Goal: Information Seeking & Learning: Find contact information

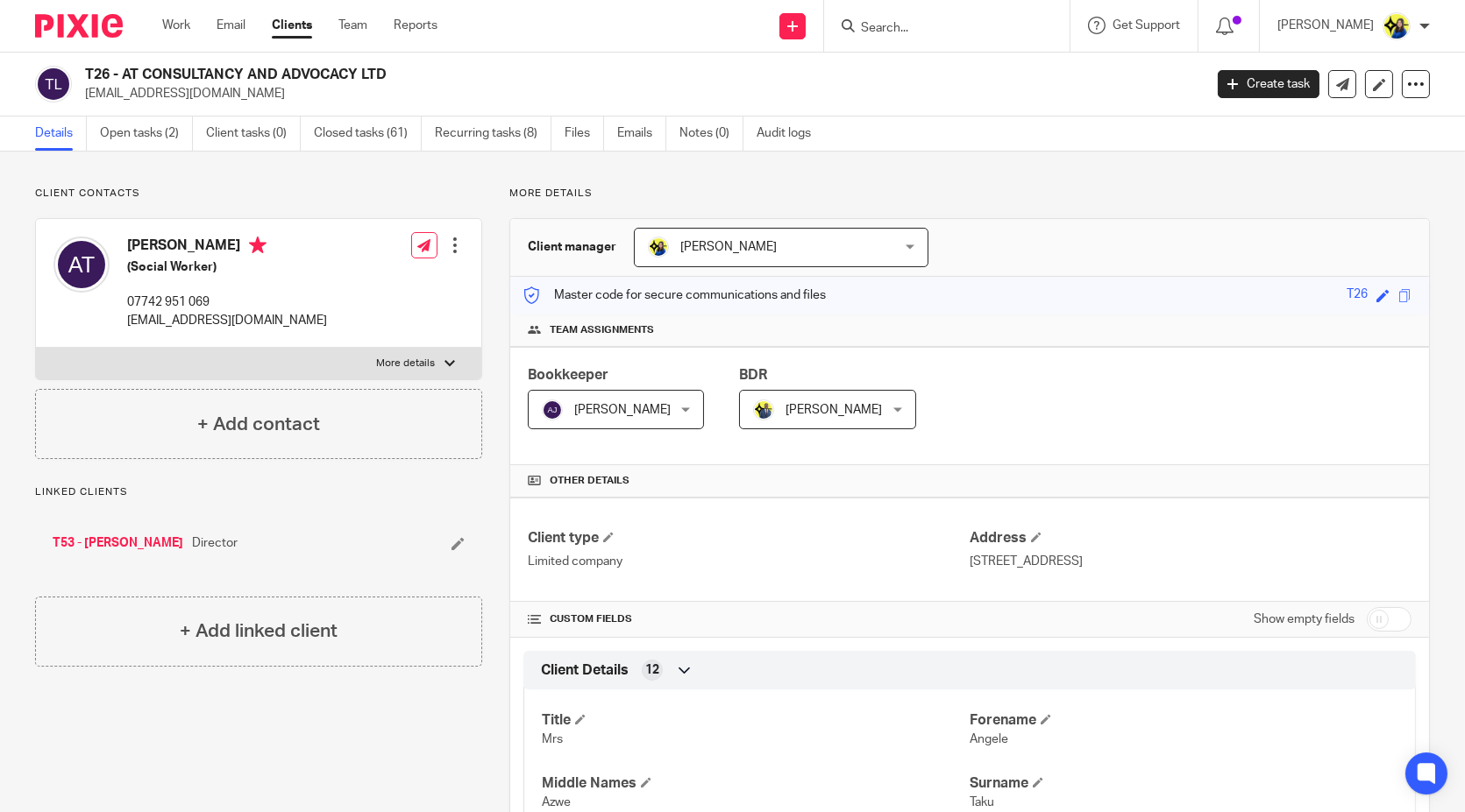
click at [980, 26] on input "Search" at bounding box center [938, 29] width 157 height 15
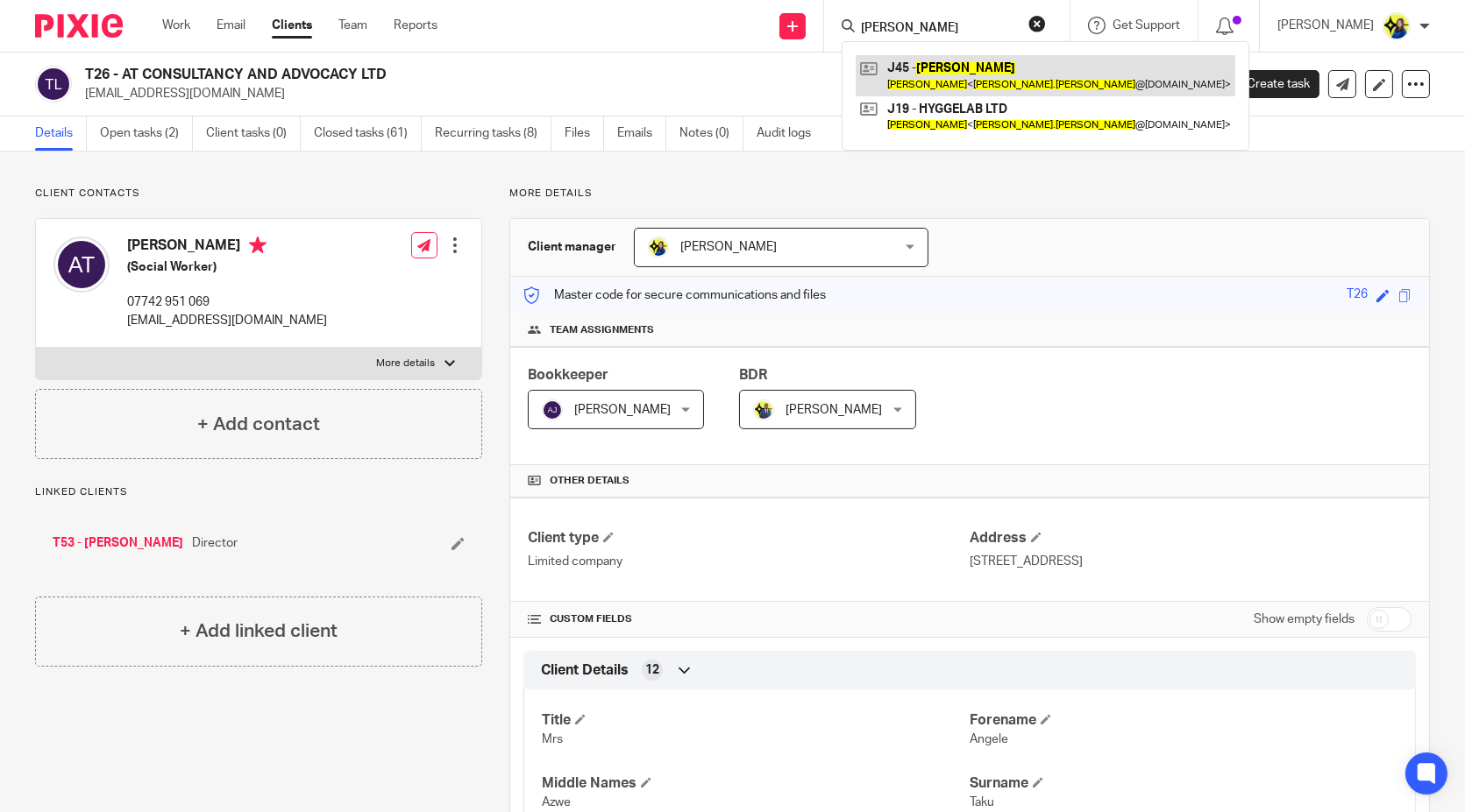
type input "martin joiret"
click at [1013, 70] on link at bounding box center [1045, 75] width 380 height 41
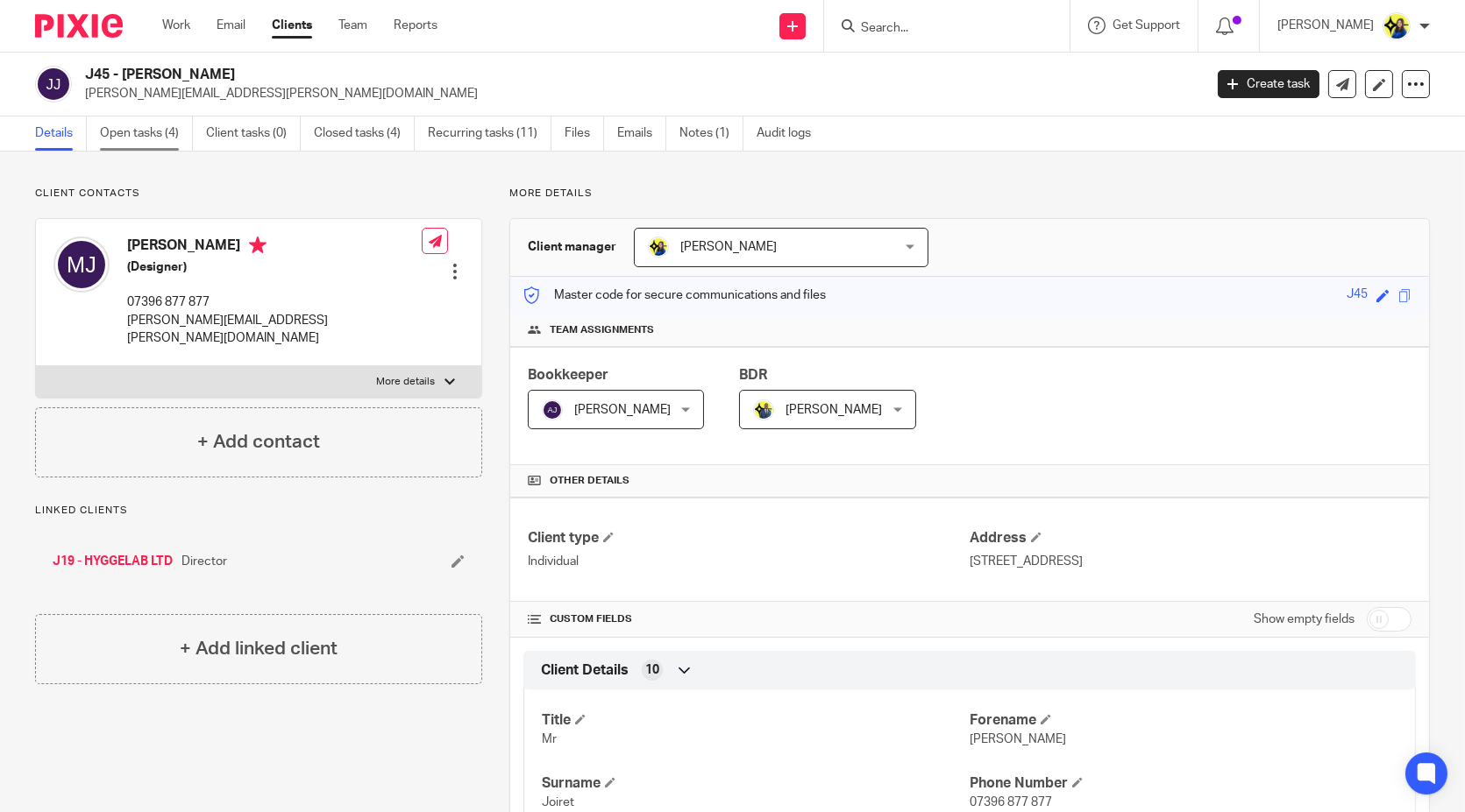
click at [125, 133] on link "Open tasks (4)" at bounding box center [146, 133] width 93 height 34
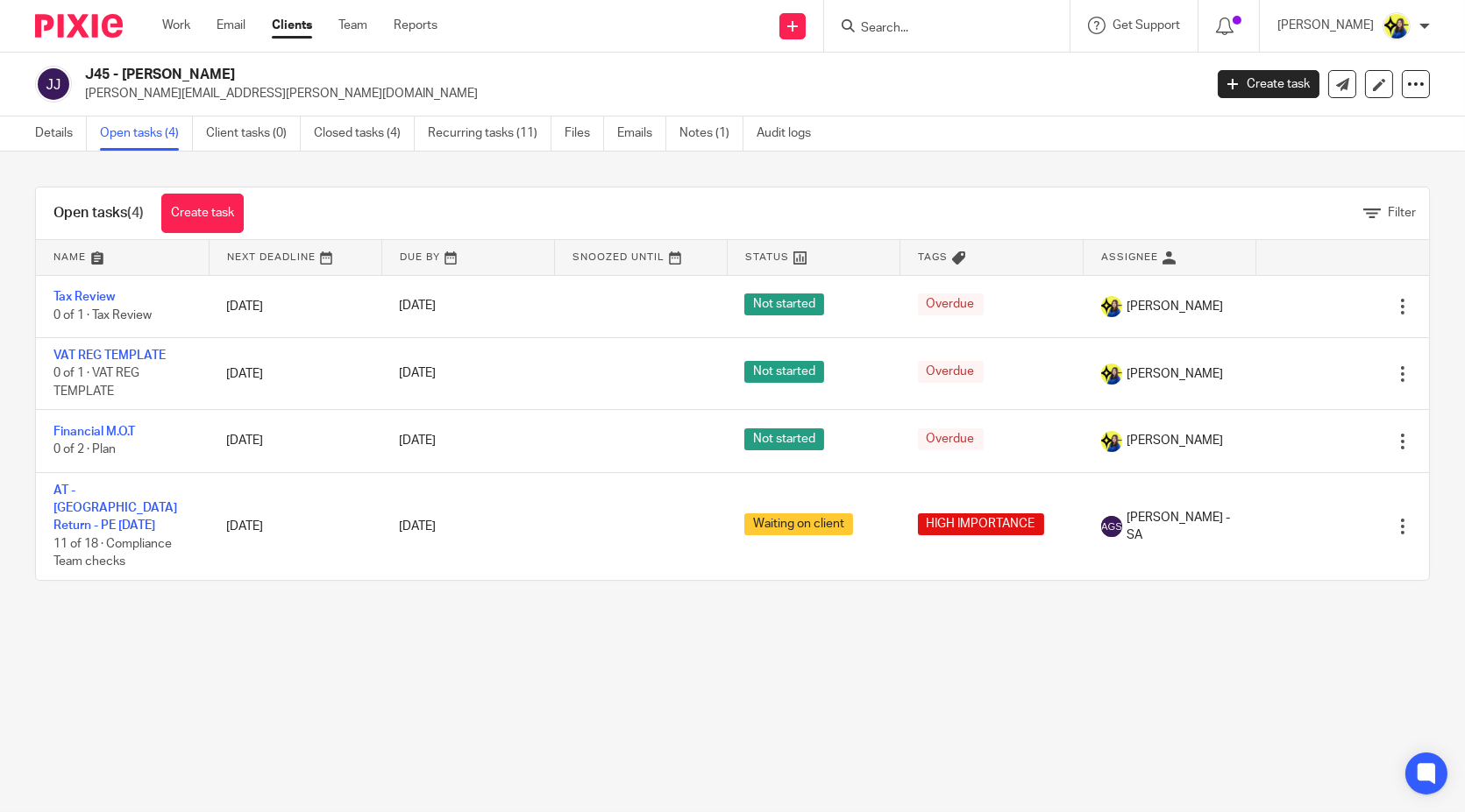
click at [105, 672] on main "J45 - [PERSON_NAME] [PERSON_NAME][EMAIL_ADDRESS][PERSON_NAME][DOMAIN_NAME] Crea…" at bounding box center [732, 406] width 1465 height 812
click at [101, 658] on main "J45 - [PERSON_NAME] [PERSON_NAME][EMAIL_ADDRESS][PERSON_NAME][DOMAIN_NAME] Crea…" at bounding box center [732, 406] width 1465 height 812
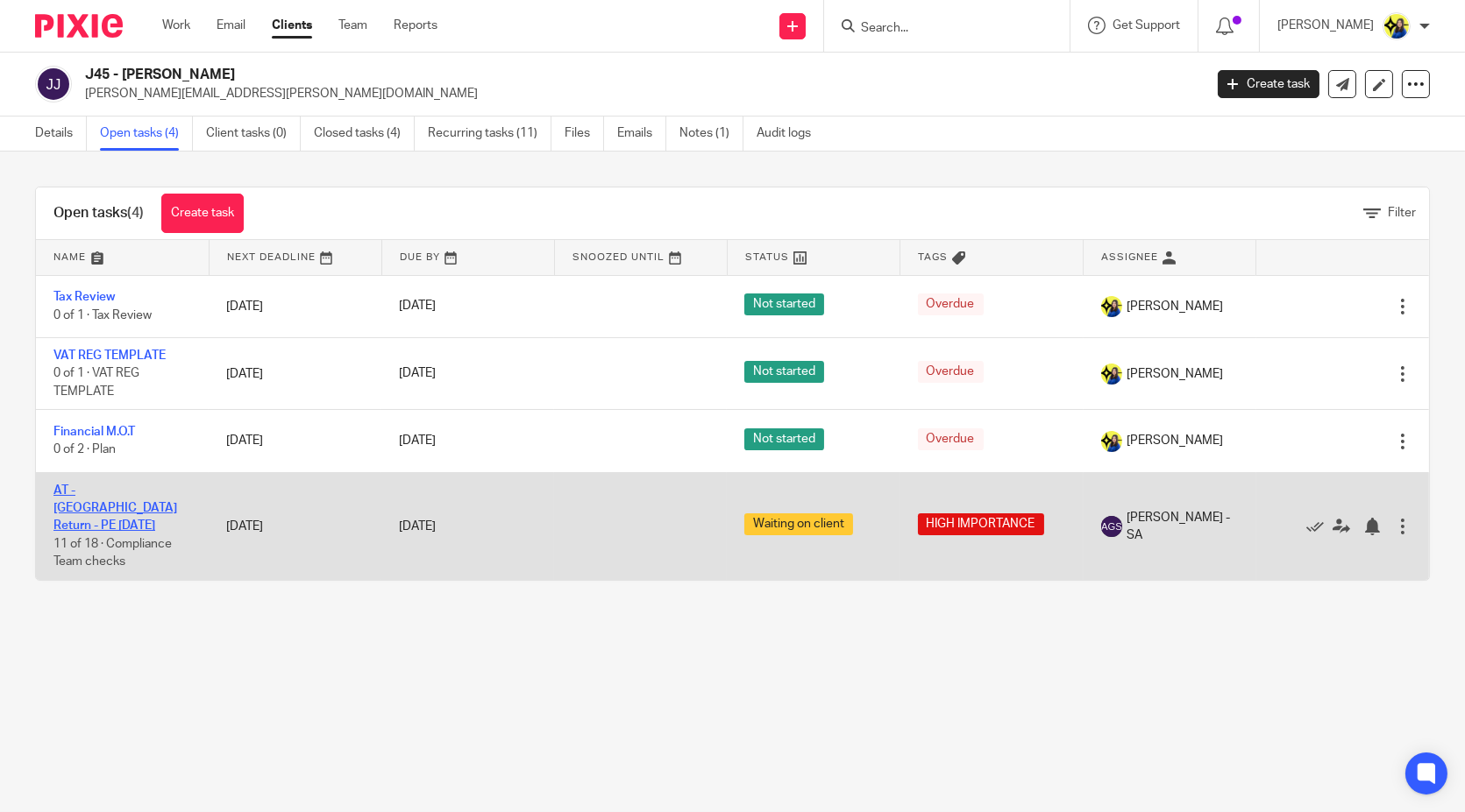
click at [68, 505] on link "AT - SA Return - PE 05-04-2025" at bounding box center [115, 509] width 124 height 48
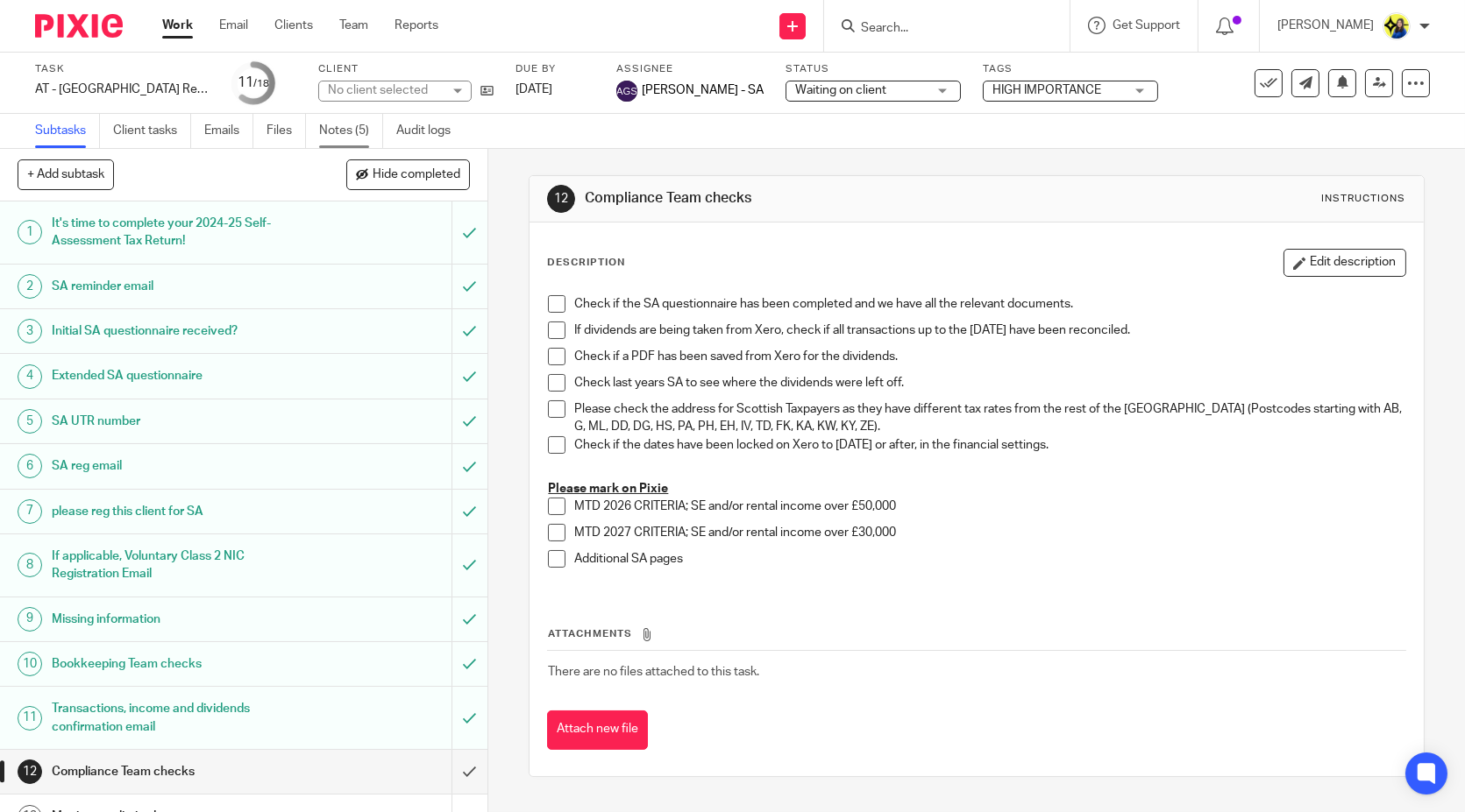
click at [343, 138] on link "Notes (5)" at bounding box center [351, 130] width 64 height 34
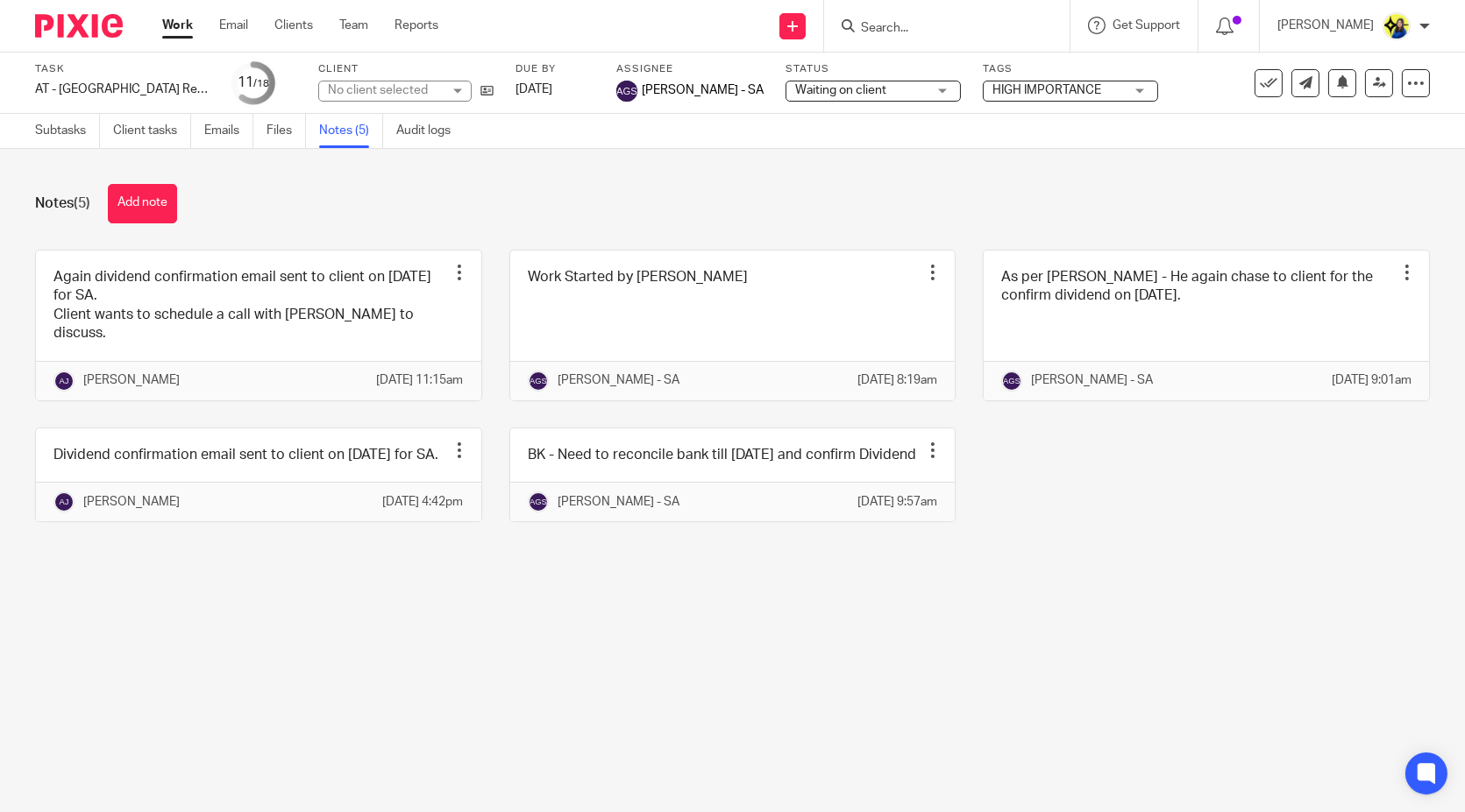
click at [351, 227] on div "Notes (5) Add note Again dividend confirmation email sent to client on [DATE] f…" at bounding box center [732, 366] width 1465 height 434
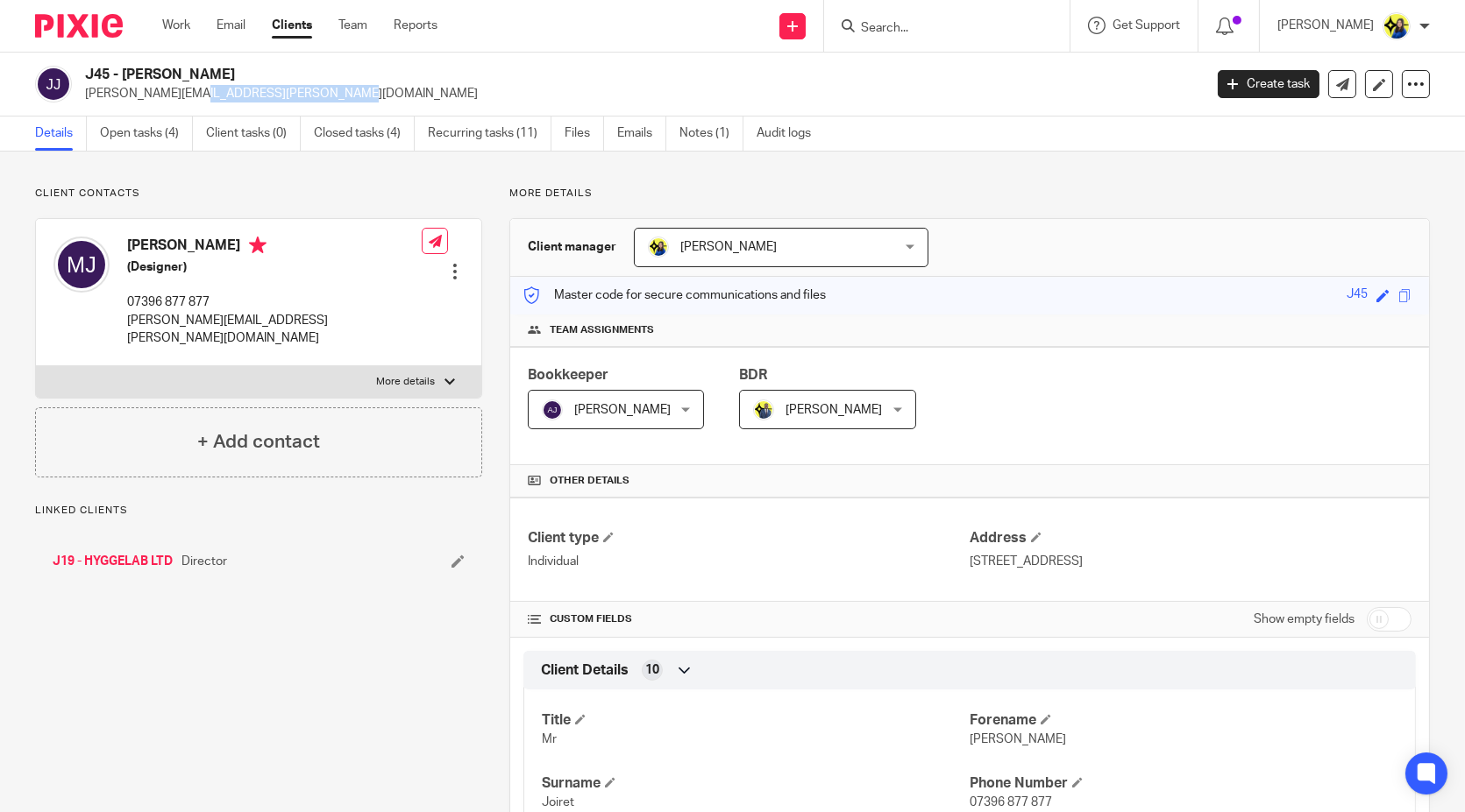
drag, startPoint x: 0, startPoint y: 0, endPoint x: 84, endPoint y: 98, distance: 129.1
click at [85, 98] on p "martin.joiret@gmail.com" at bounding box center [638, 94] width 1107 height 17
copy p "martin.joiret@gmail.com"
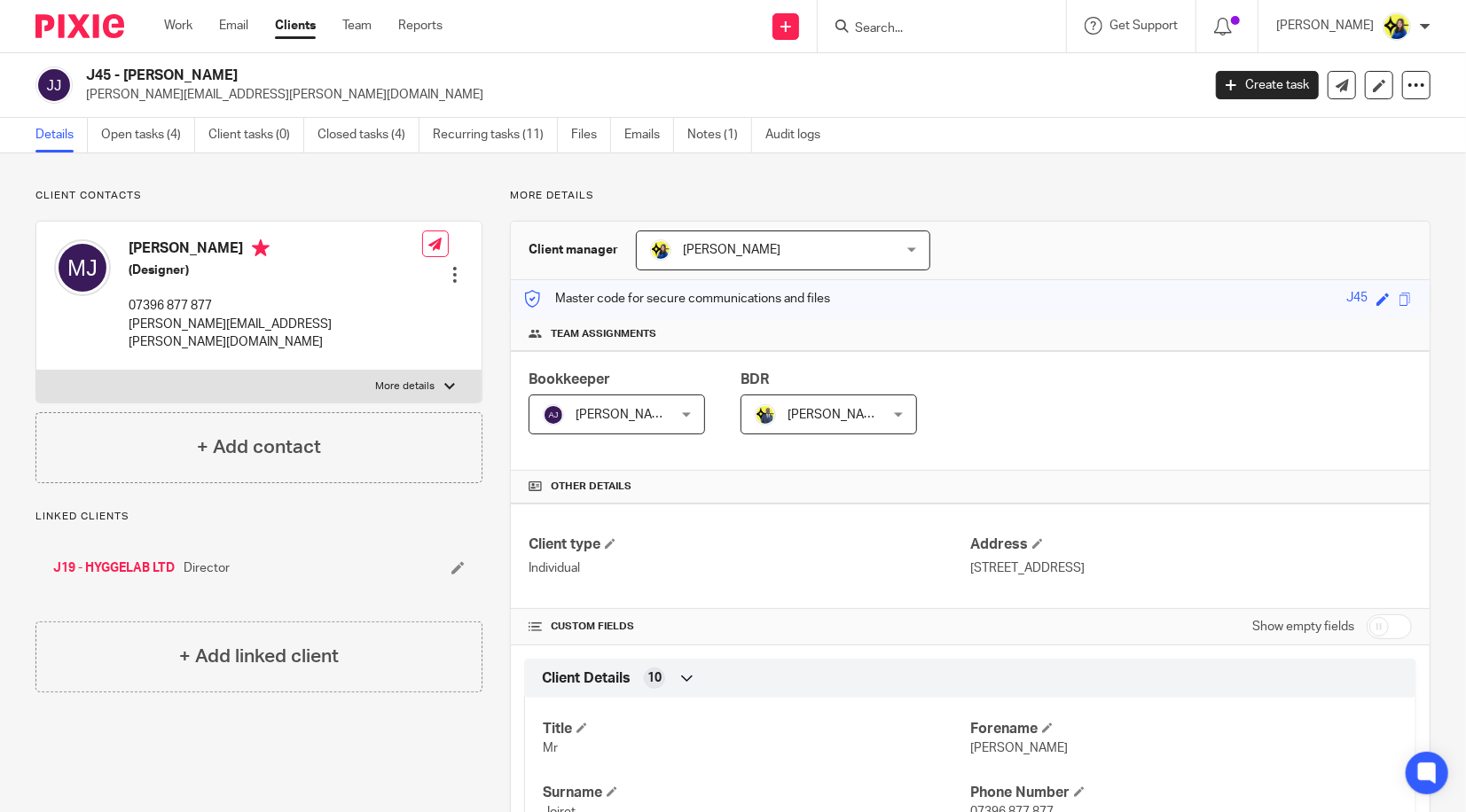
click at [1013, 32] on input "Search" at bounding box center [932, 29] width 159 height 16
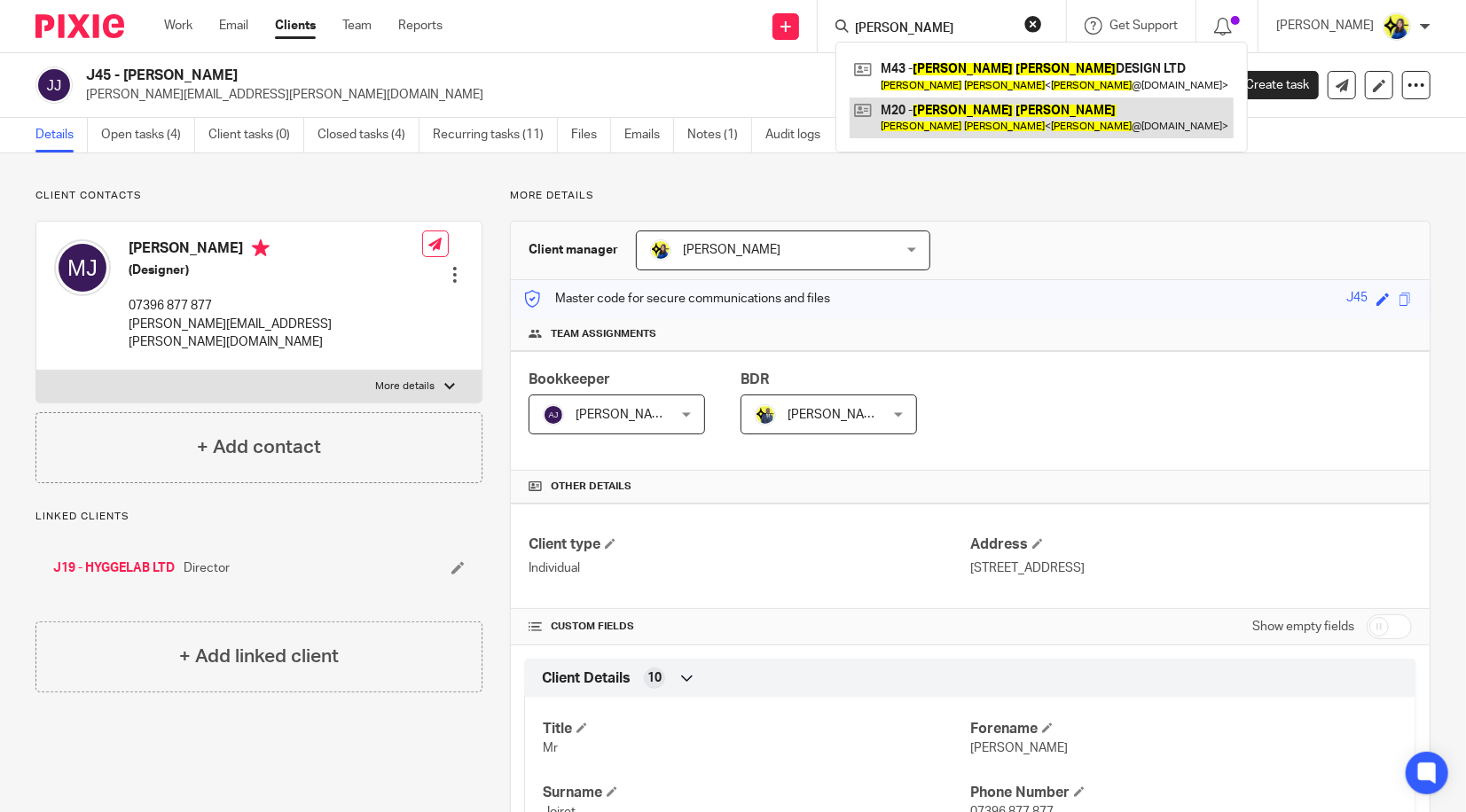
type input "sarah maher"
click at [1045, 109] on link at bounding box center [1042, 118] width 384 height 41
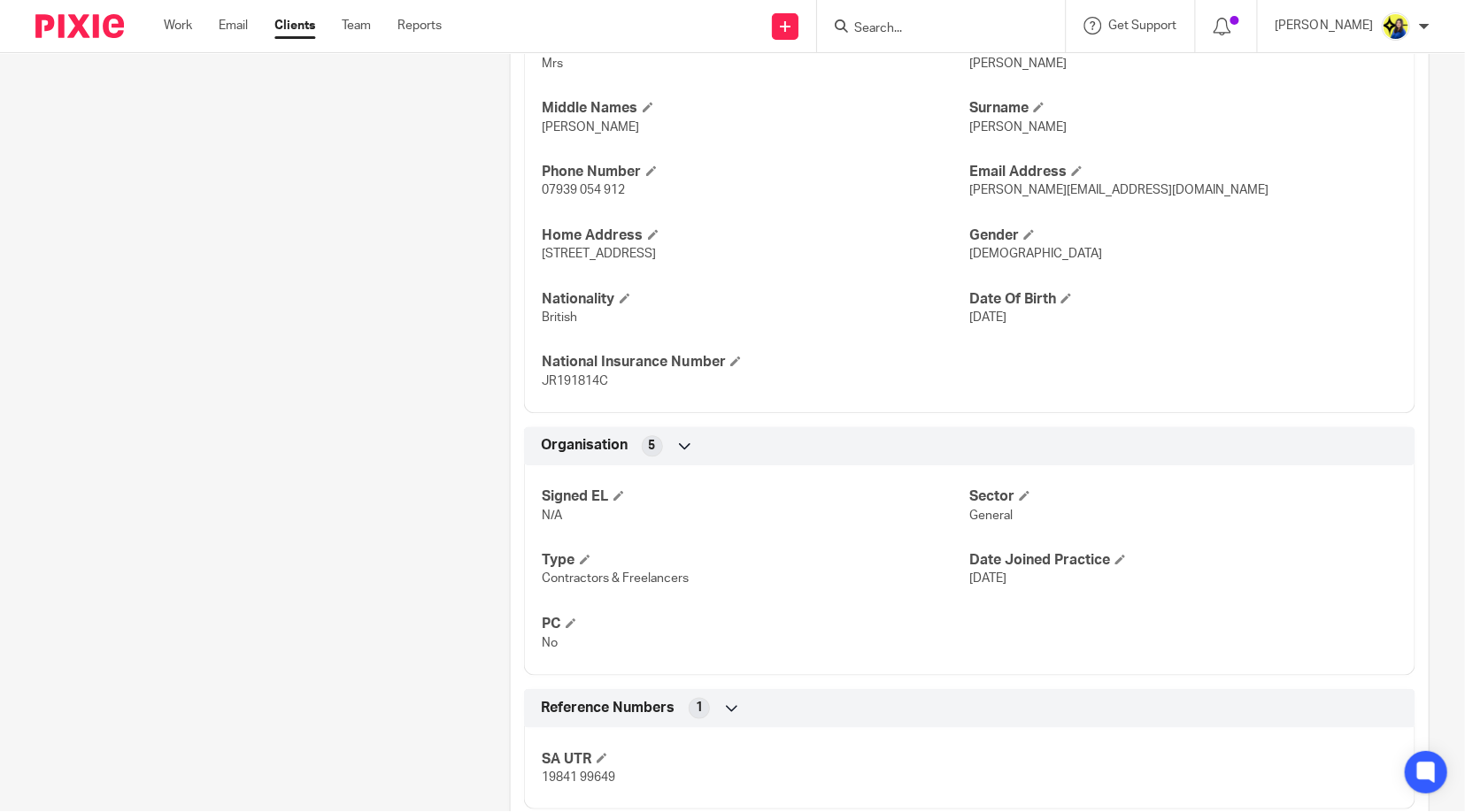
scroll to position [687, 0]
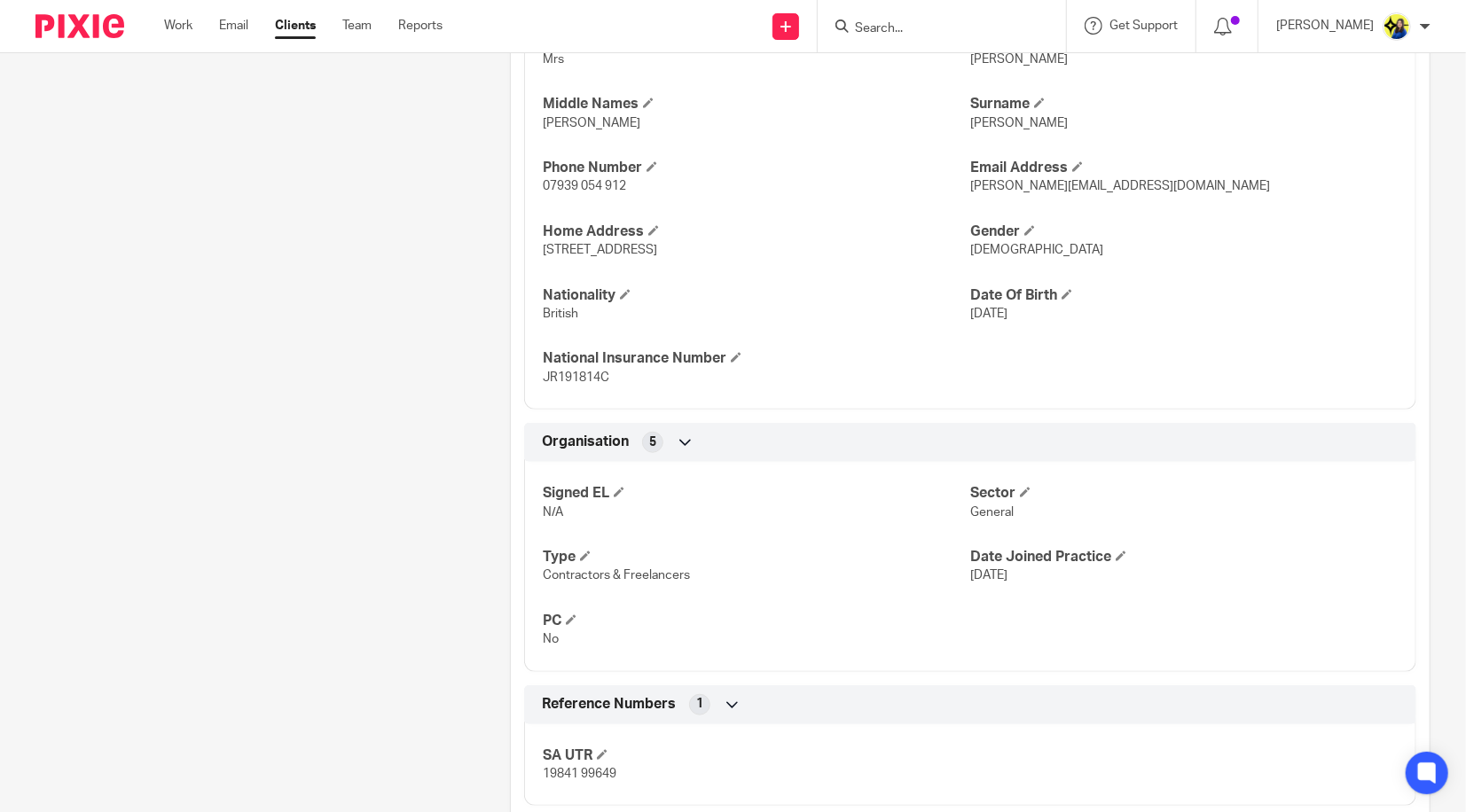
click at [328, 257] on div "Client contacts Sarah Maher (Senior Product Designer) 07939 054 912 sarah@sarah…" at bounding box center [245, 186] width 475 height 1373
click at [333, 257] on div "Client contacts Sarah Maher (Senior Product Designer) 07939 054 912 sarah@sarah…" at bounding box center [245, 186] width 475 height 1373
click at [184, 127] on div "Client contacts Sarah Maher (Senior Product Designer) 07939 054 912 sarah@sarah…" at bounding box center [245, 186] width 475 height 1373
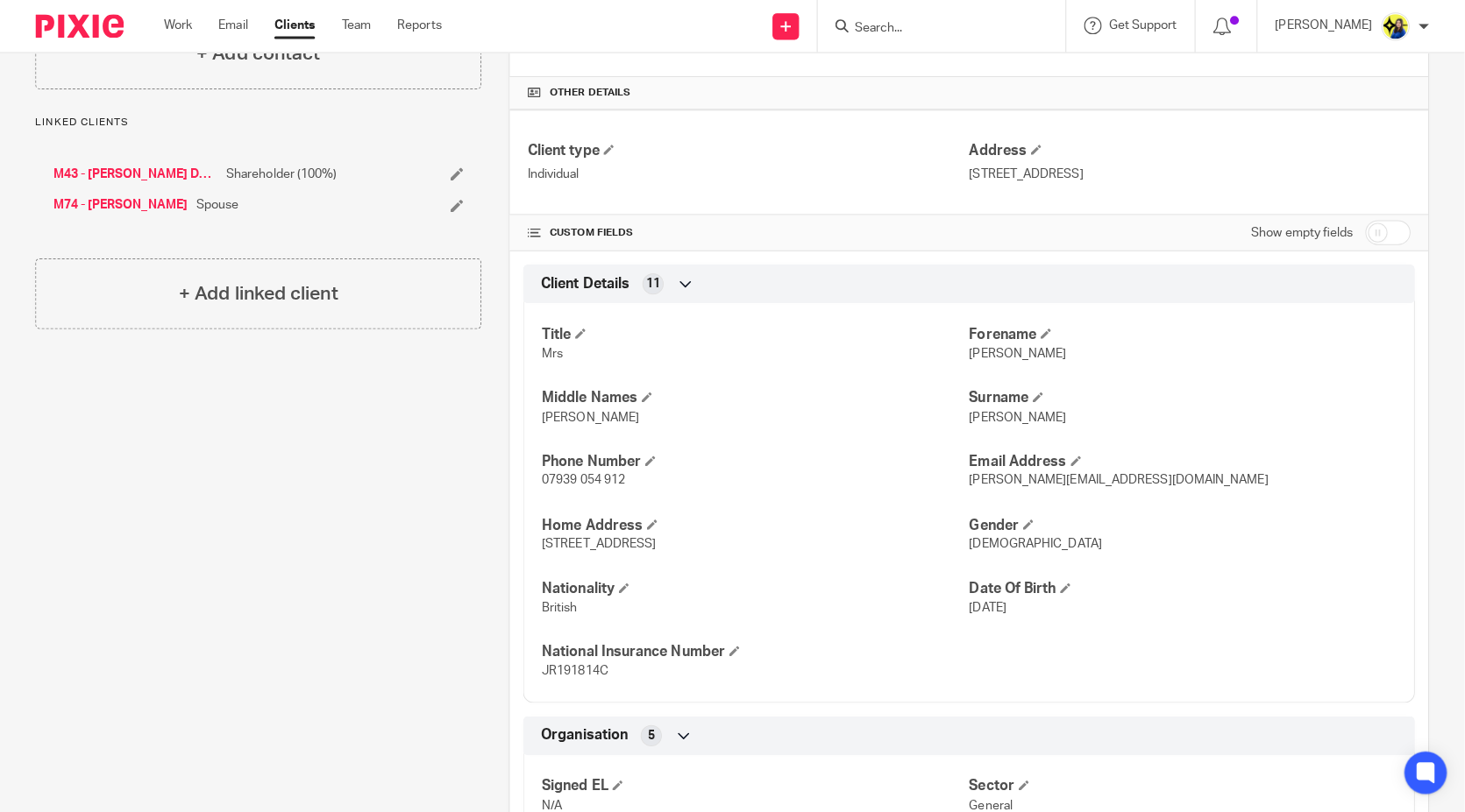
scroll to position [0, 0]
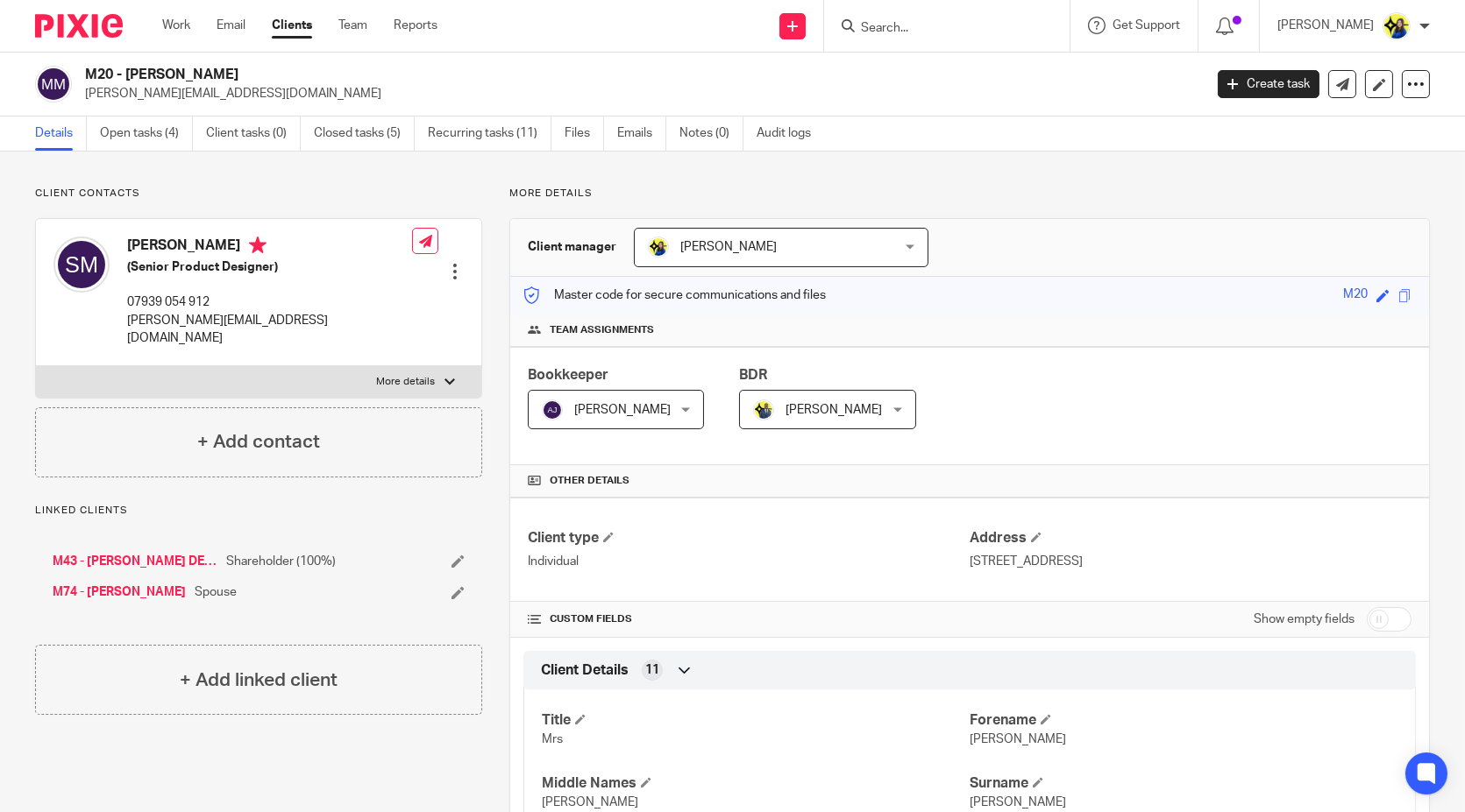
click at [1029, 18] on form at bounding box center [952, 25] width 186 height 22
click at [998, 29] on input "Search" at bounding box center [938, 29] width 157 height 15
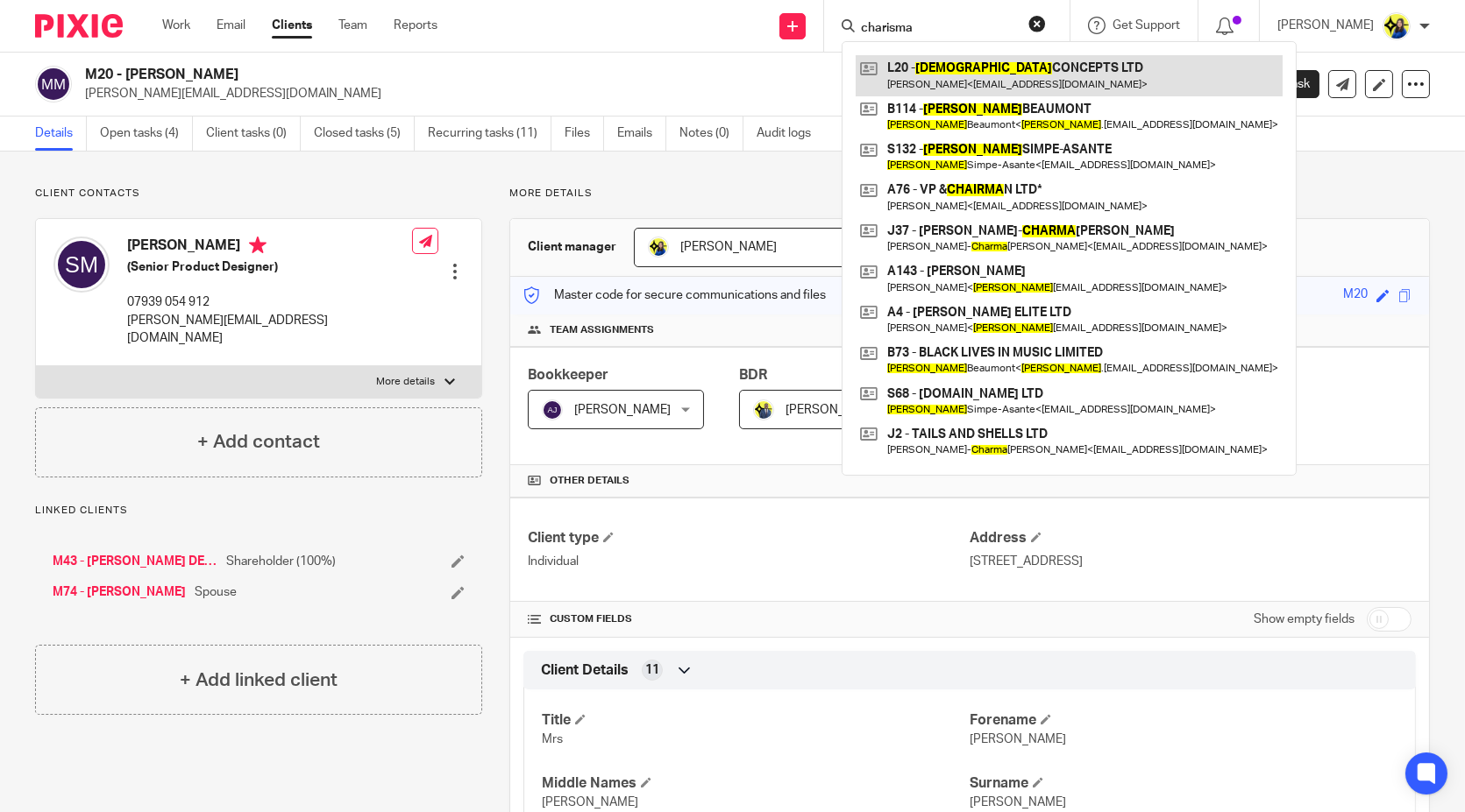
type input "charisma"
click at [1011, 69] on link at bounding box center [1069, 75] width 427 height 41
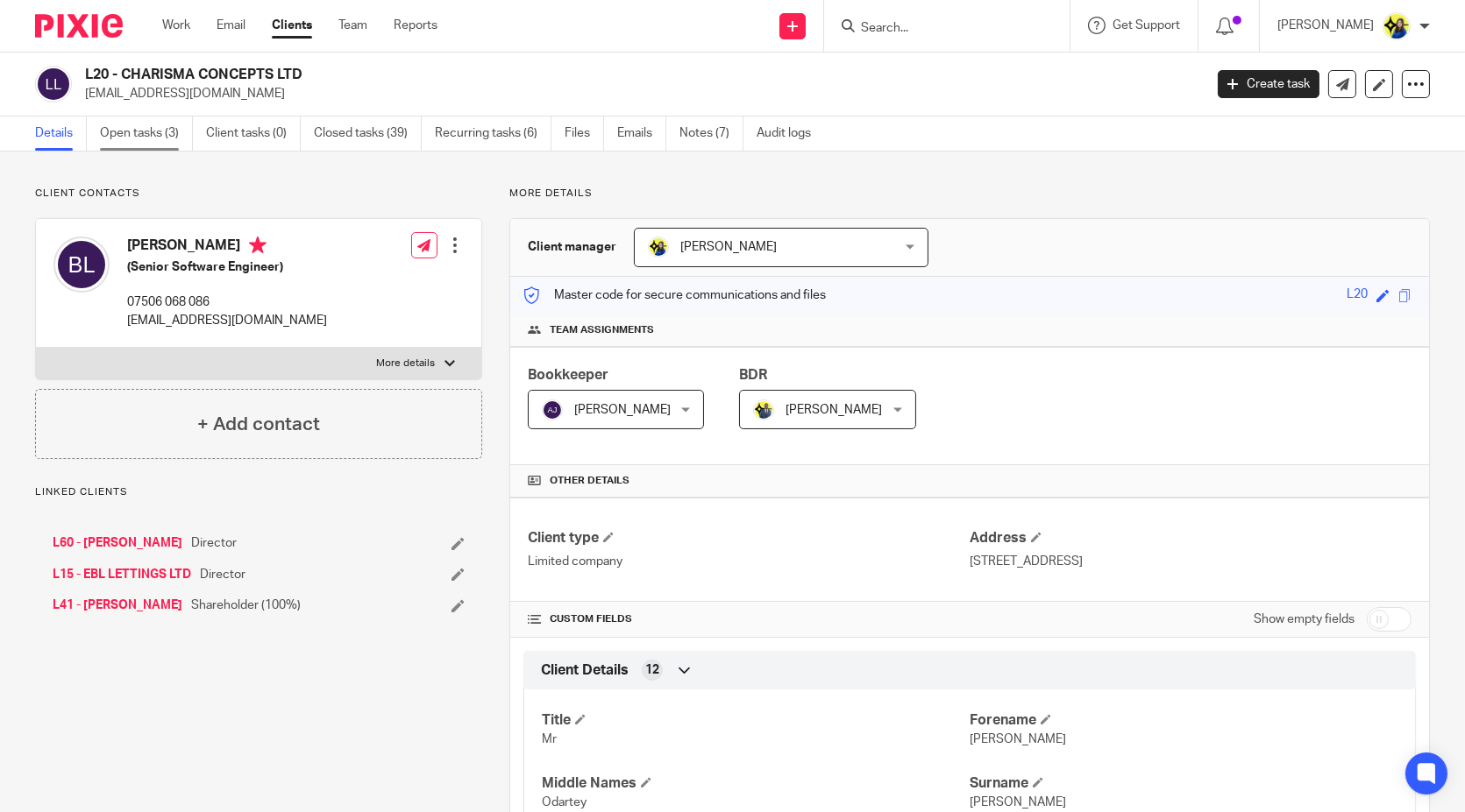
click at [149, 138] on link "Open tasks (3)" at bounding box center [146, 133] width 93 height 34
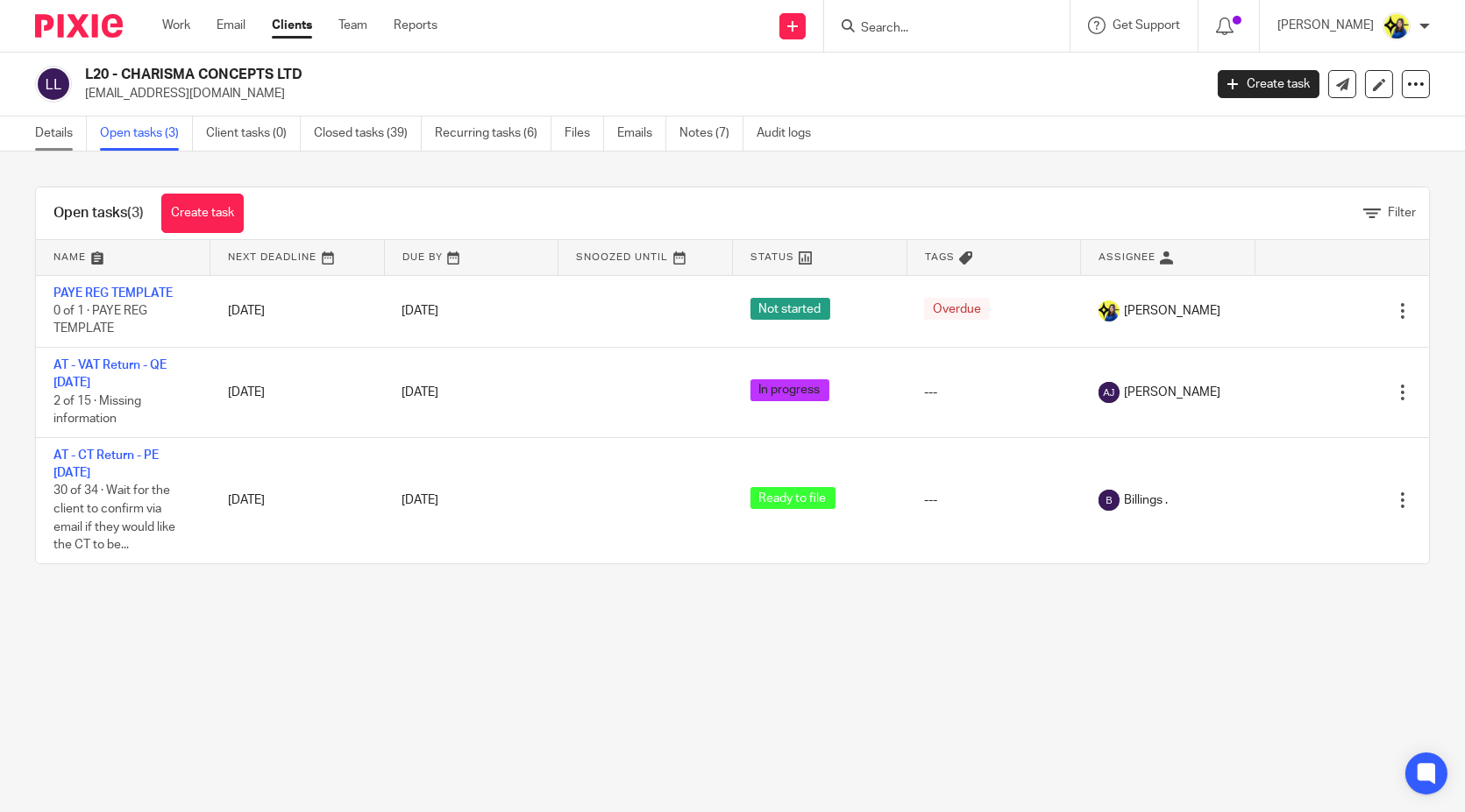
click at [52, 130] on link "Details" at bounding box center [61, 133] width 52 height 34
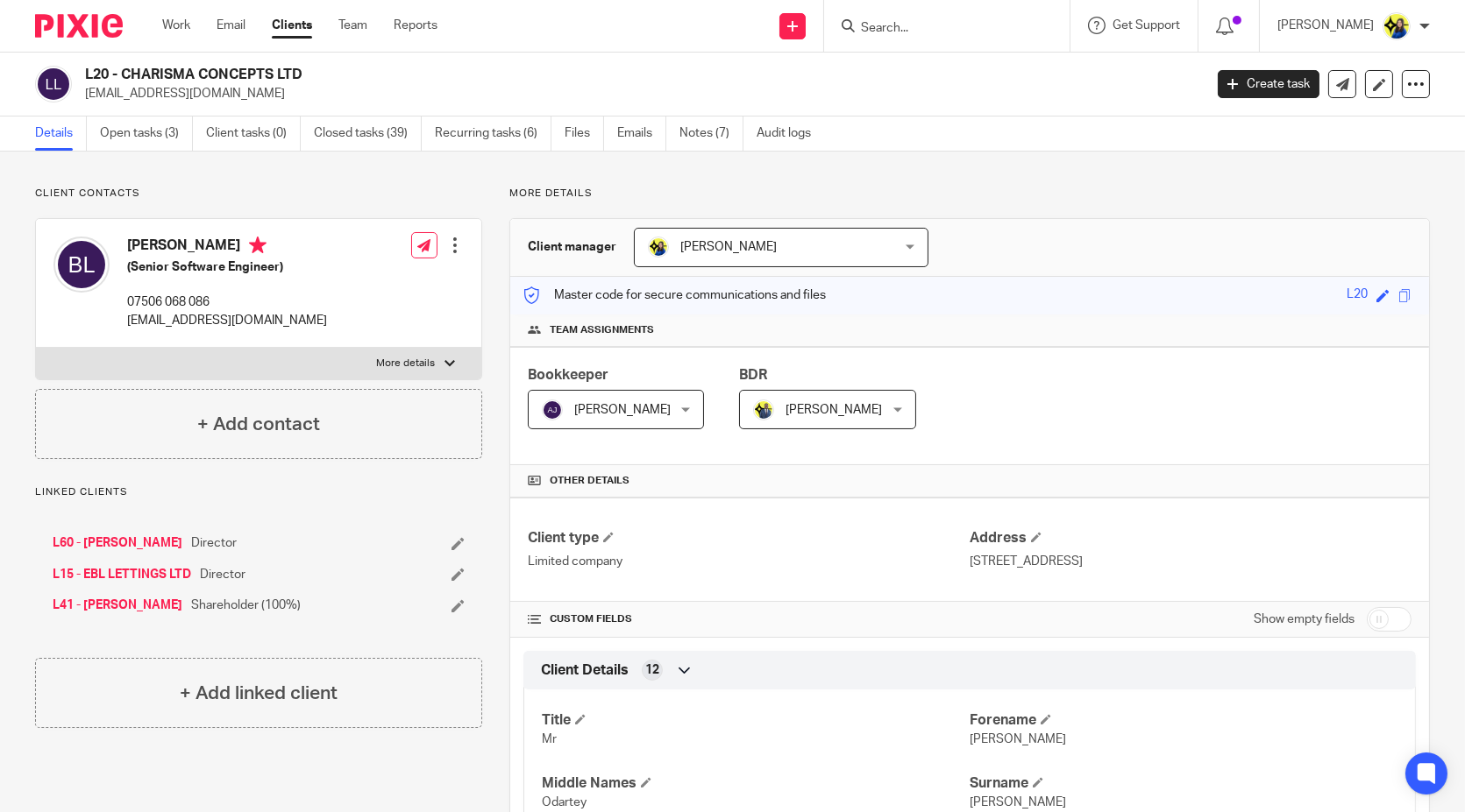
click at [959, 28] on input "Search" at bounding box center [938, 29] width 157 height 15
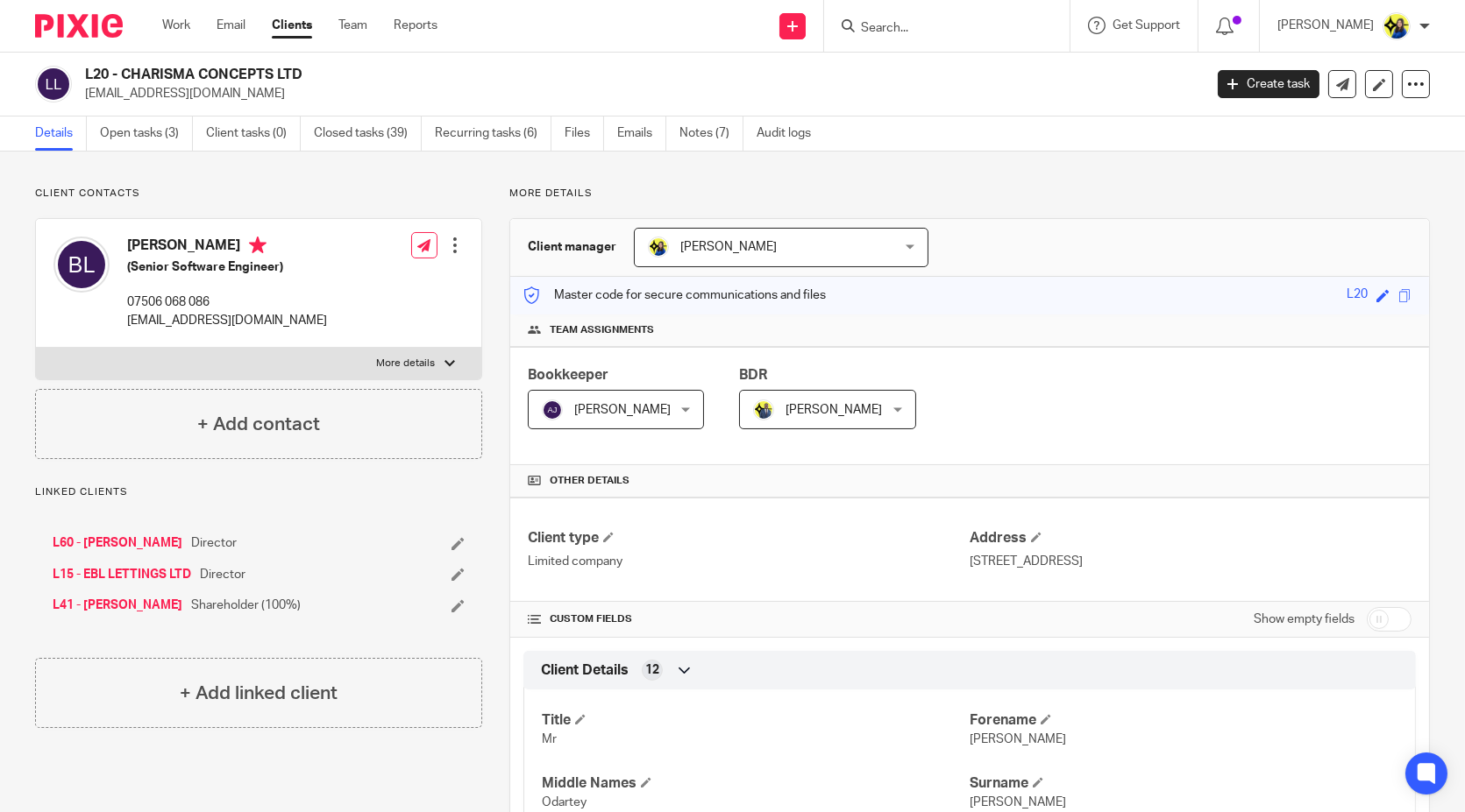
click at [959, 28] on input "Search" at bounding box center [938, 29] width 157 height 15
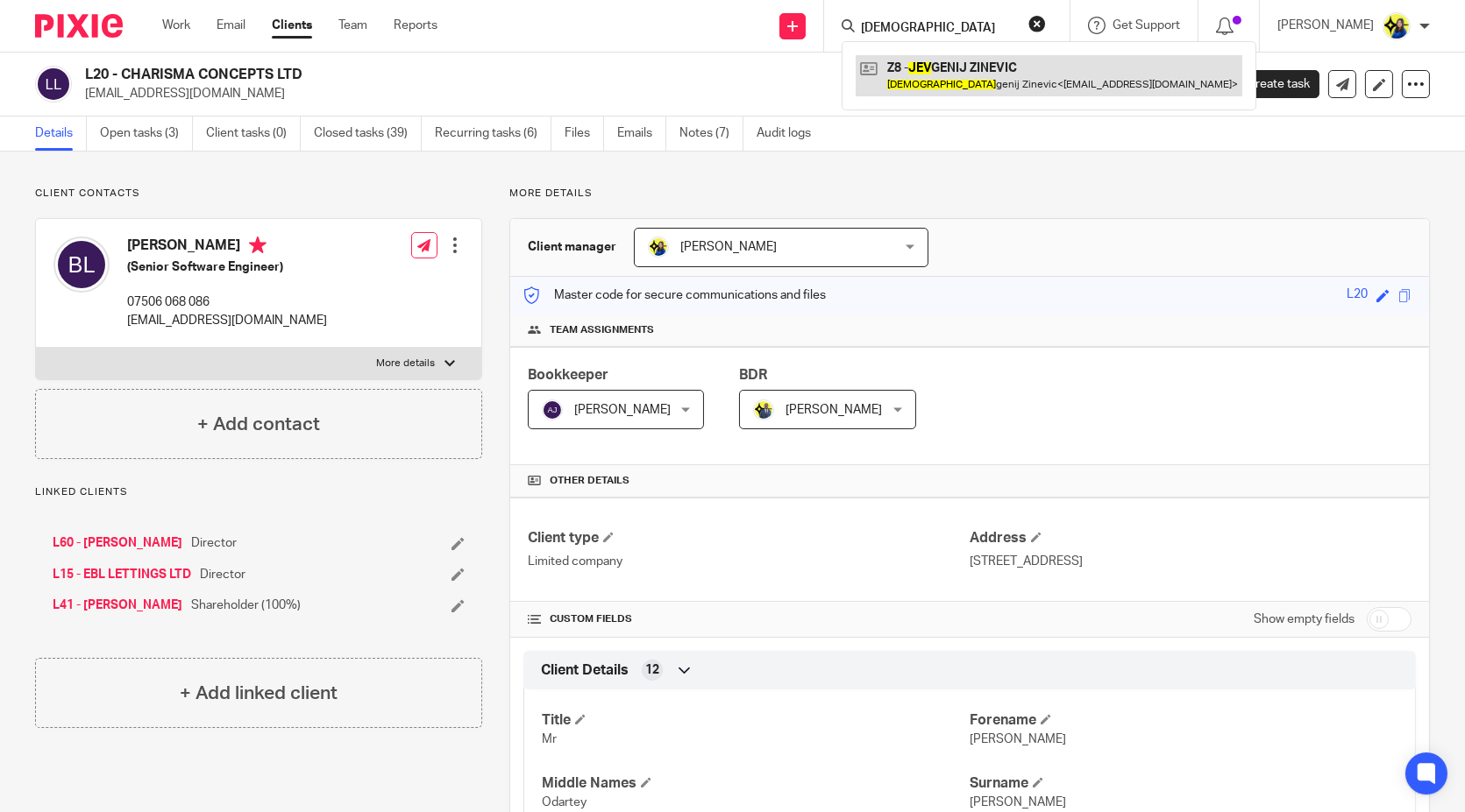
type input "jev"
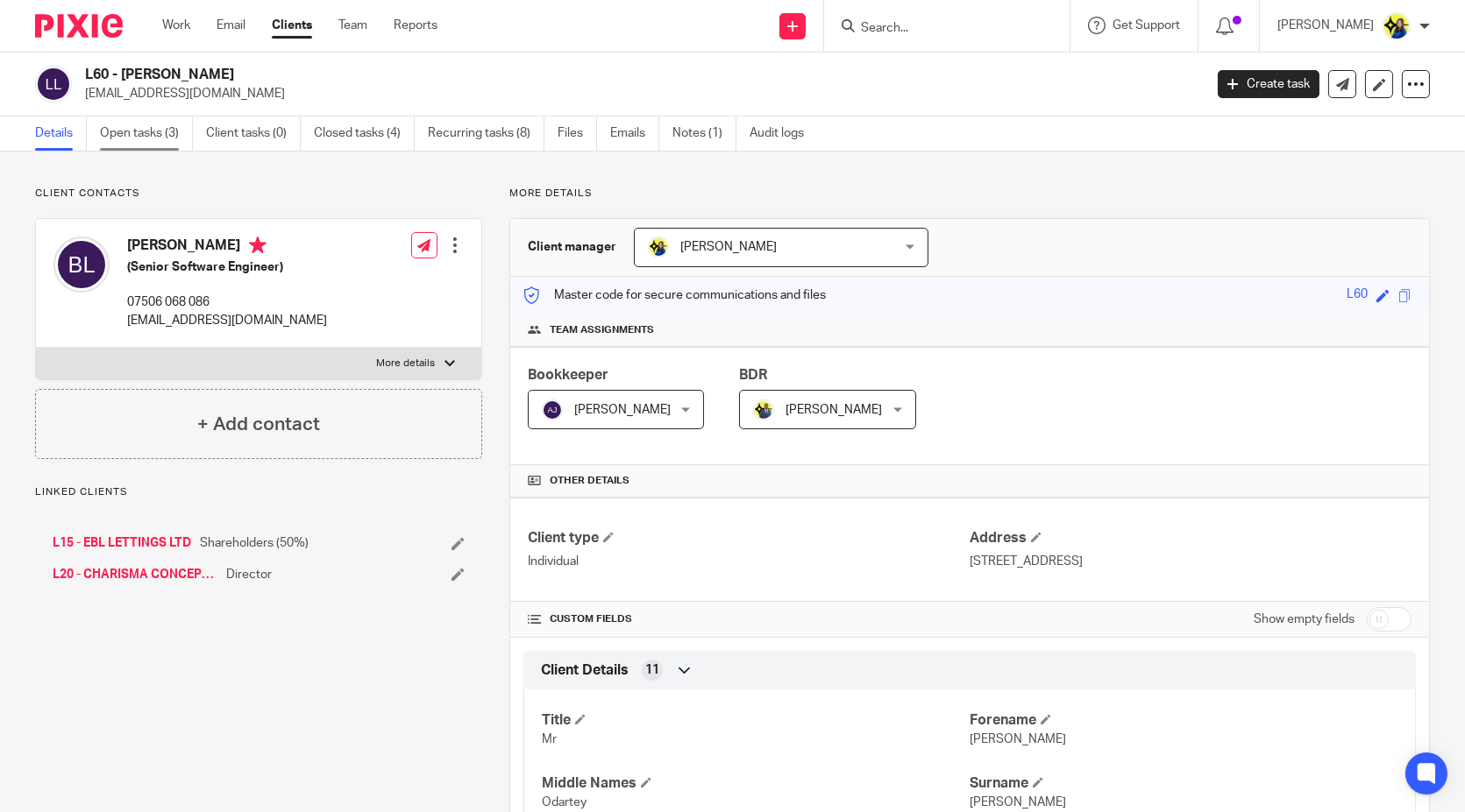
click at [162, 133] on link "Open tasks (3)" at bounding box center [146, 133] width 93 height 34
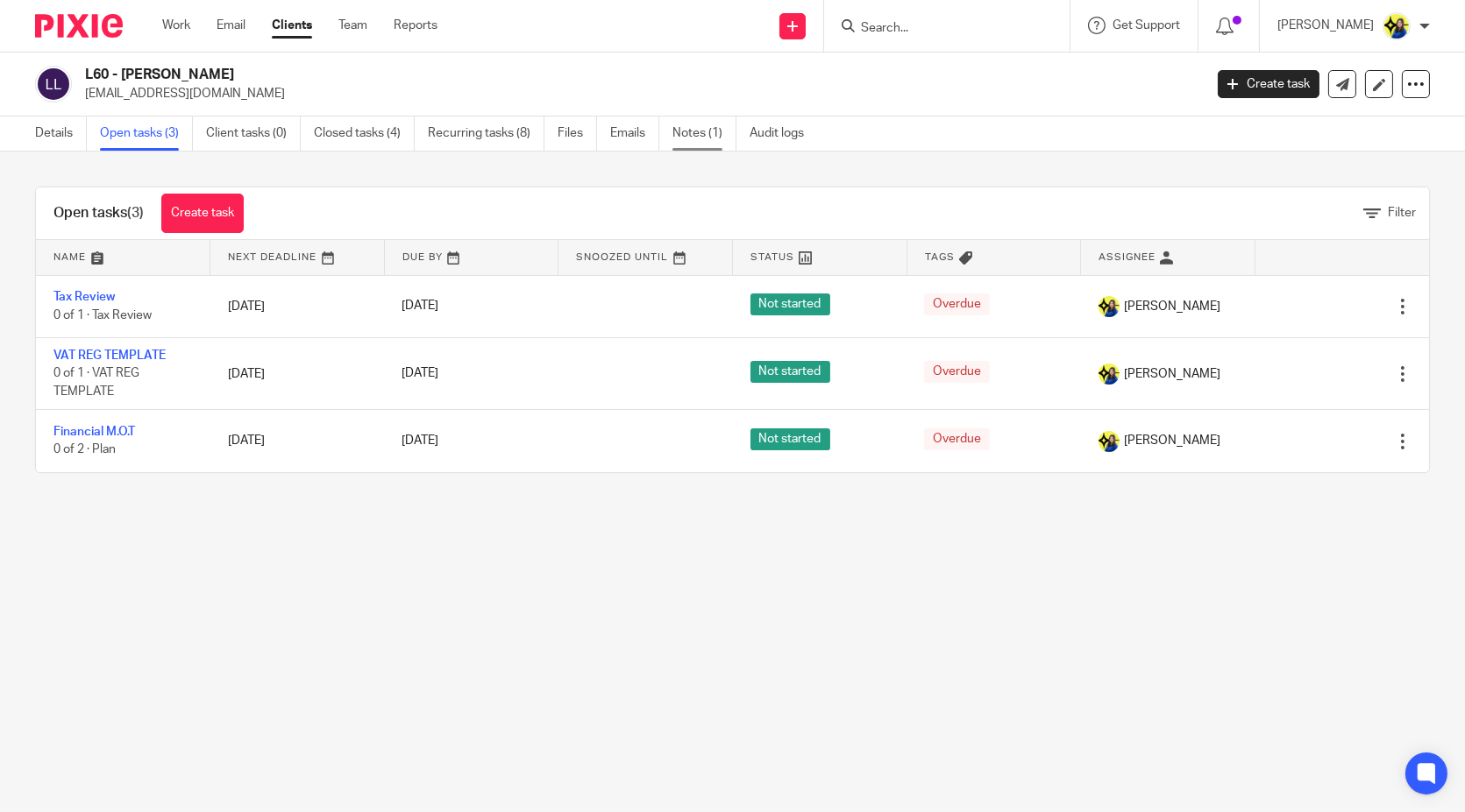
click at [686, 141] on link "Notes (1)" at bounding box center [704, 133] width 64 height 34
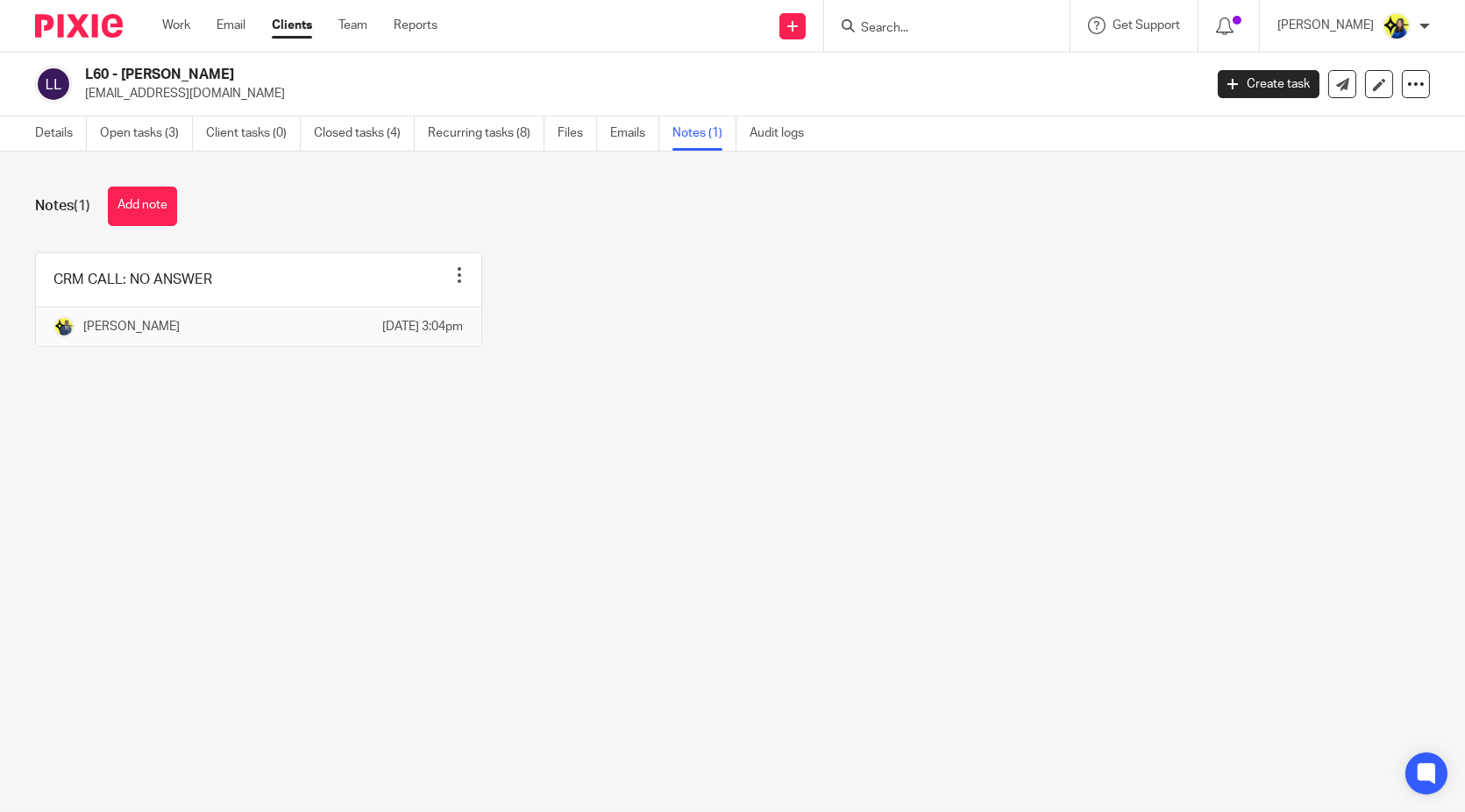
click at [50, 143] on link "Details" at bounding box center [61, 133] width 52 height 34
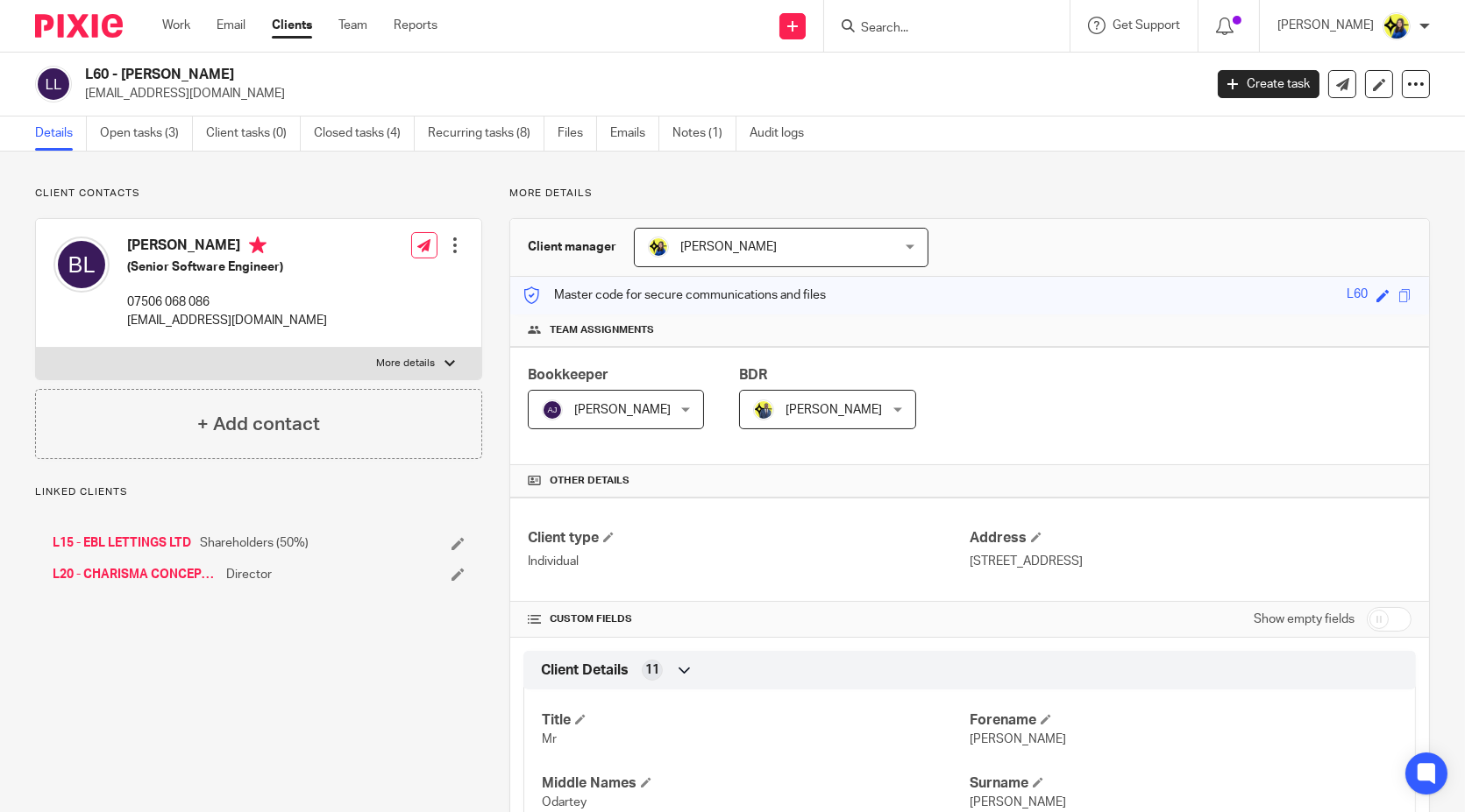
drag, startPoint x: 0, startPoint y: 0, endPoint x: 90, endPoint y: 98, distance: 133.1
click at [90, 98] on p "[EMAIL_ADDRESS][DOMAIN_NAME]" at bounding box center [638, 94] width 1107 height 17
drag, startPoint x: 89, startPoint y: 71, endPoint x: 284, endPoint y: 65, distance: 195.1
click at [284, 66] on h2 "L60 - [PERSON_NAME]" at bounding box center [527, 74] width 886 height 18
copy h2 "L60 - [PERSON_NAME]"
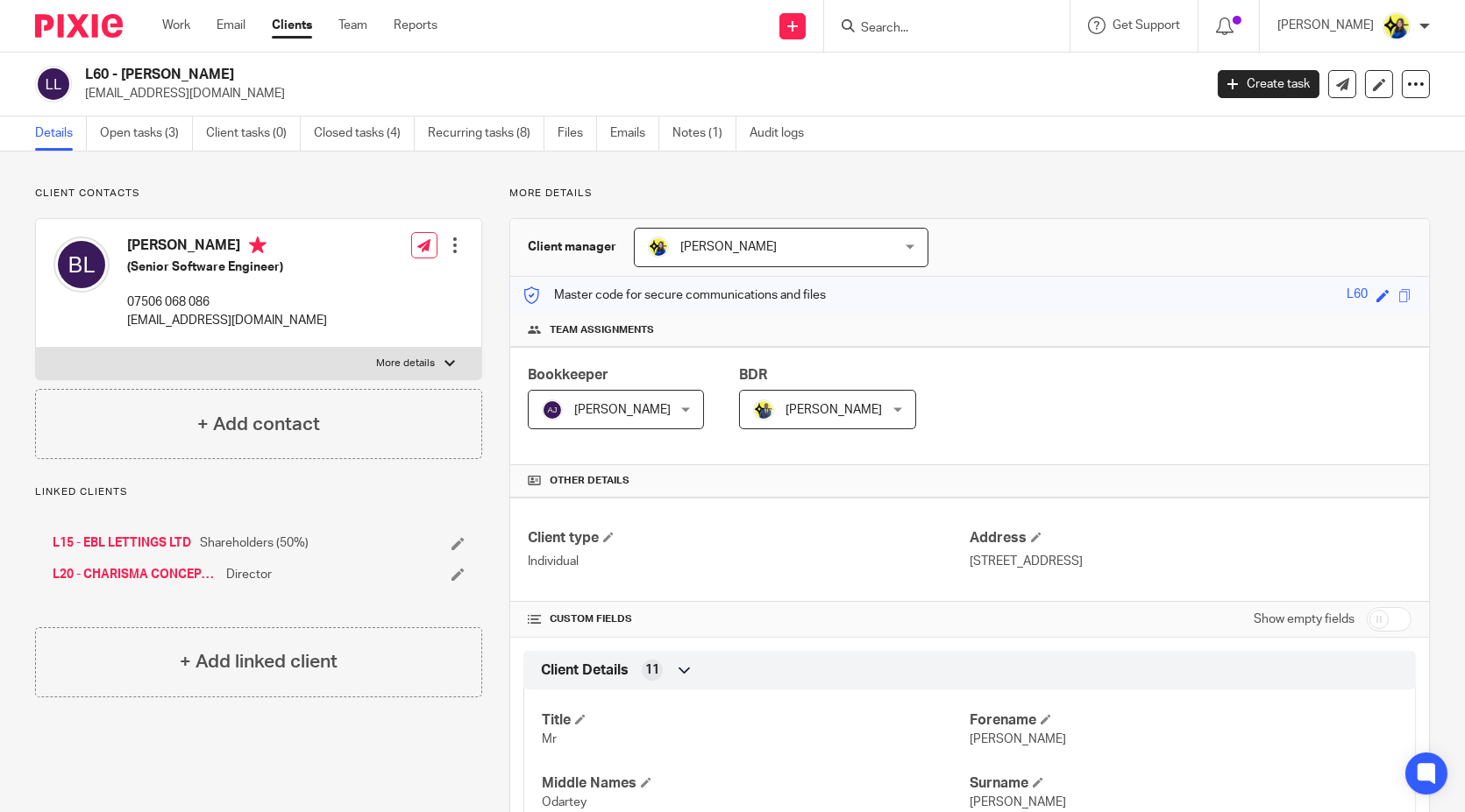
drag, startPoint x: 1001, startPoint y: 30, endPoint x: 996, endPoint y: 21, distance: 10.3
click at [1001, 30] on input "Search" at bounding box center [938, 29] width 157 height 15
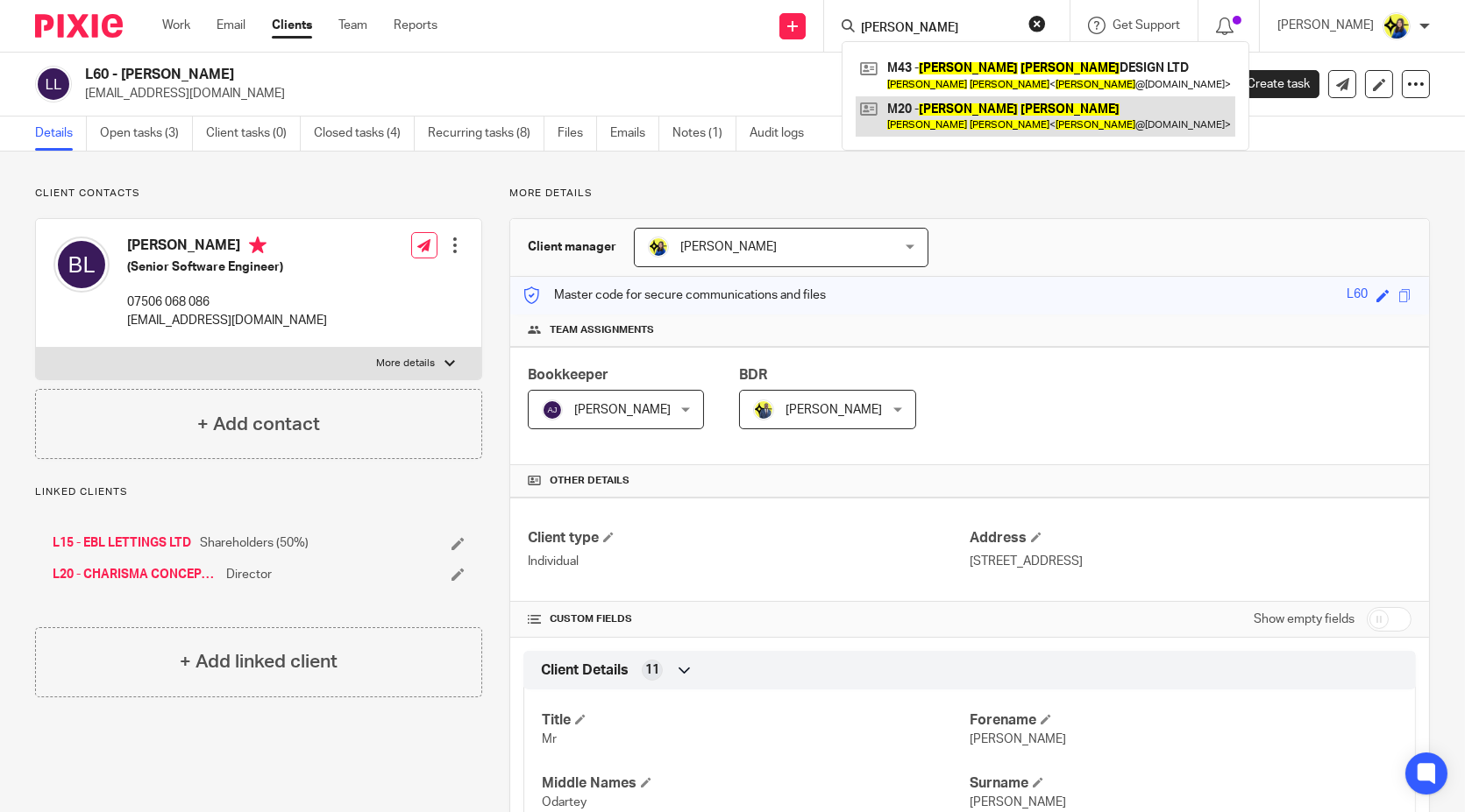
type input "sarah maher"
click at [1022, 114] on link at bounding box center [1045, 117] width 380 height 41
click at [1059, 125] on link at bounding box center [1045, 117] width 380 height 41
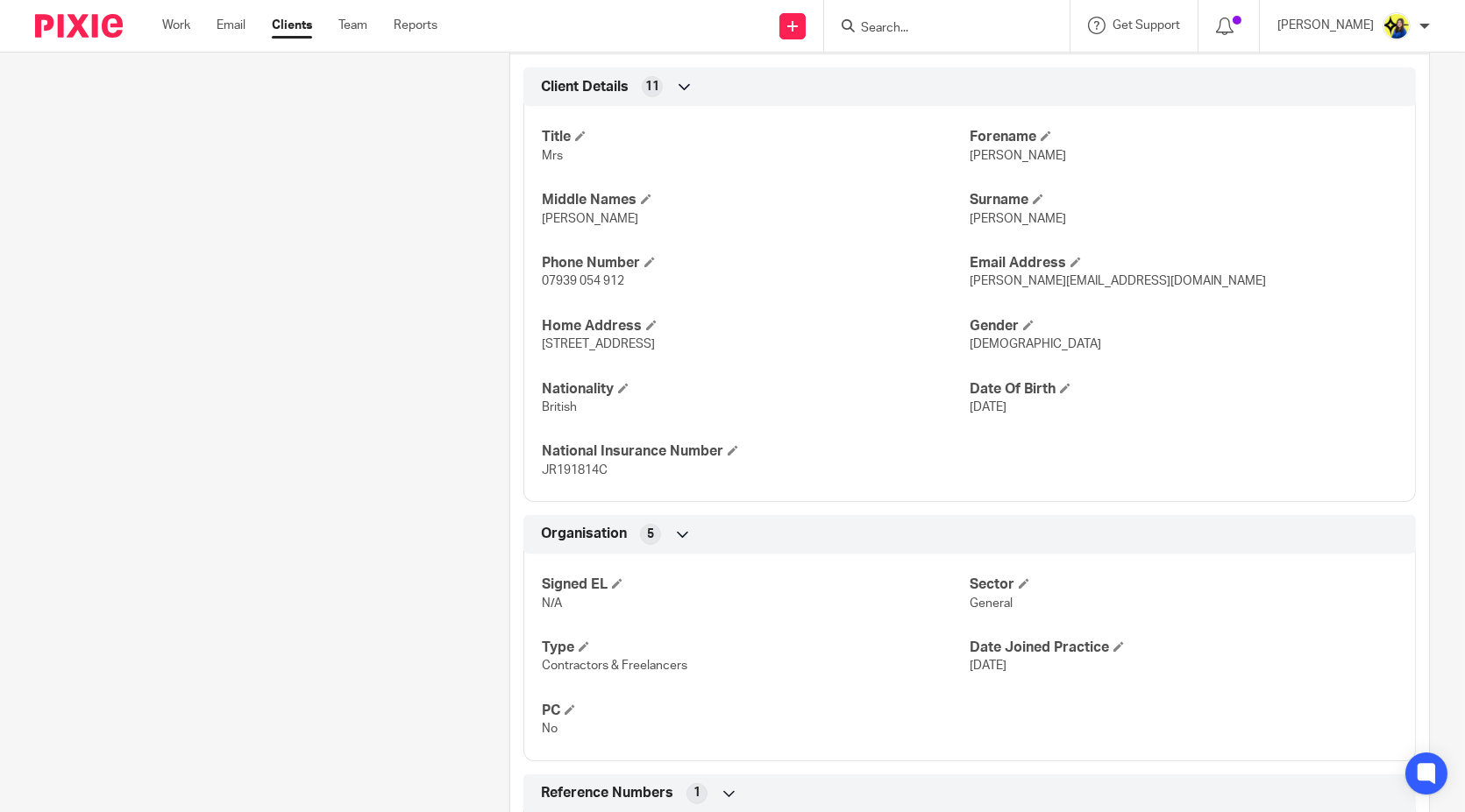
click at [232, 508] on div "Client contacts [PERSON_NAME] (Senior Product Designer) 07939 054 912 [PERSON_N…" at bounding box center [244, 281] width 474 height 1357
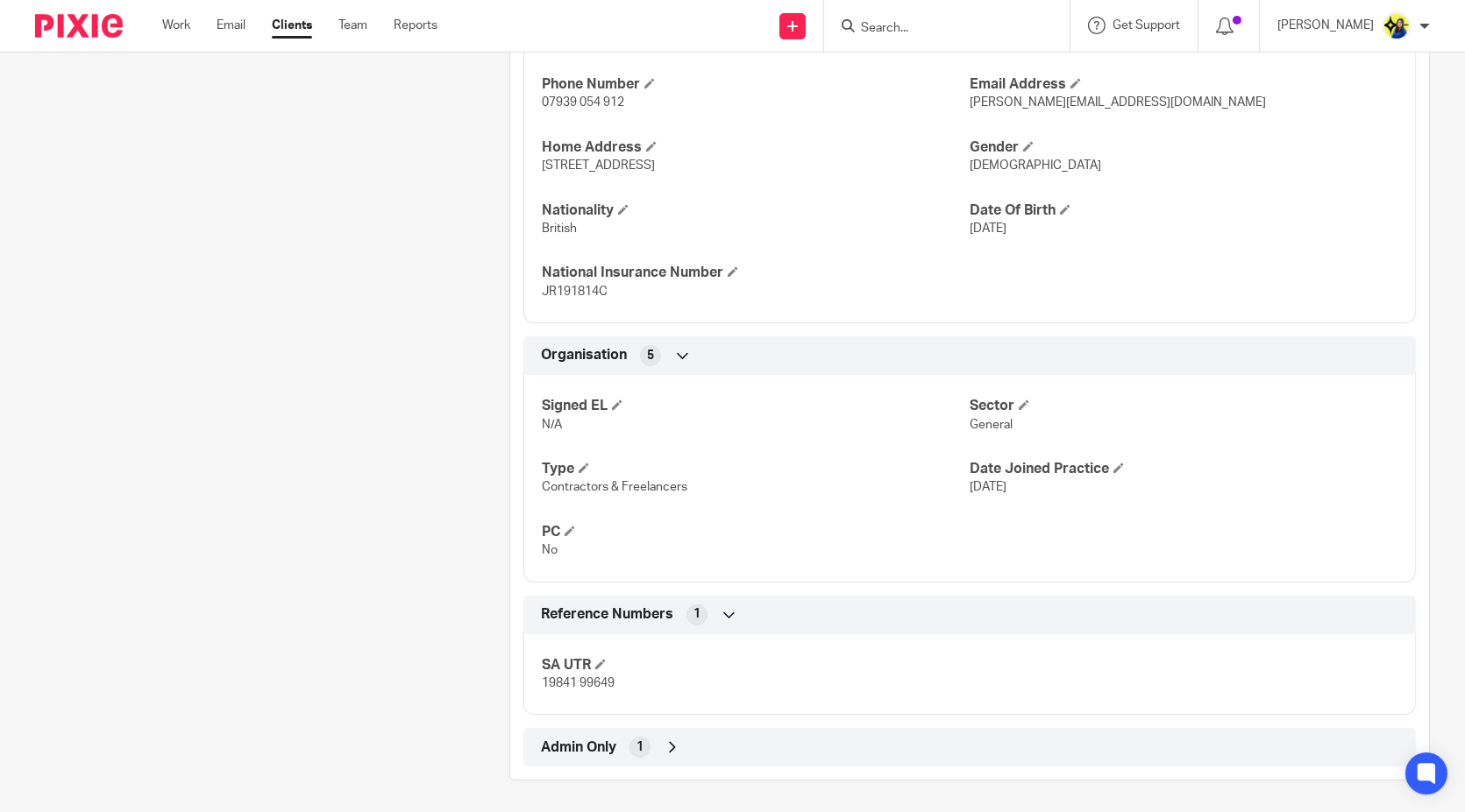
click at [261, 500] on div "Client contacts [PERSON_NAME] (Senior Product Designer) 07939 054 912 [PERSON_N…" at bounding box center [244, 102] width 474 height 1357
click at [510, 689] on div "Reference Numbers 1 SA UTR 19841 99649" at bounding box center [969, 656] width 918 height 120
click at [484, 659] on div "More details Client manager Bobo Lee Bobo Lee Abhay Jayswal Akhil Siby - Billin…" at bounding box center [955, 102] width 947 height 1357
click at [358, 643] on div "Client contacts Sarah Maher (Senior Product Designer) 07939 054 912 sarah@sarah…" at bounding box center [244, 102] width 474 height 1357
click at [335, 592] on div "Client contacts Sarah Maher (Senior Product Designer) 07939 054 912 sarah@sarah…" at bounding box center [244, 102] width 474 height 1357
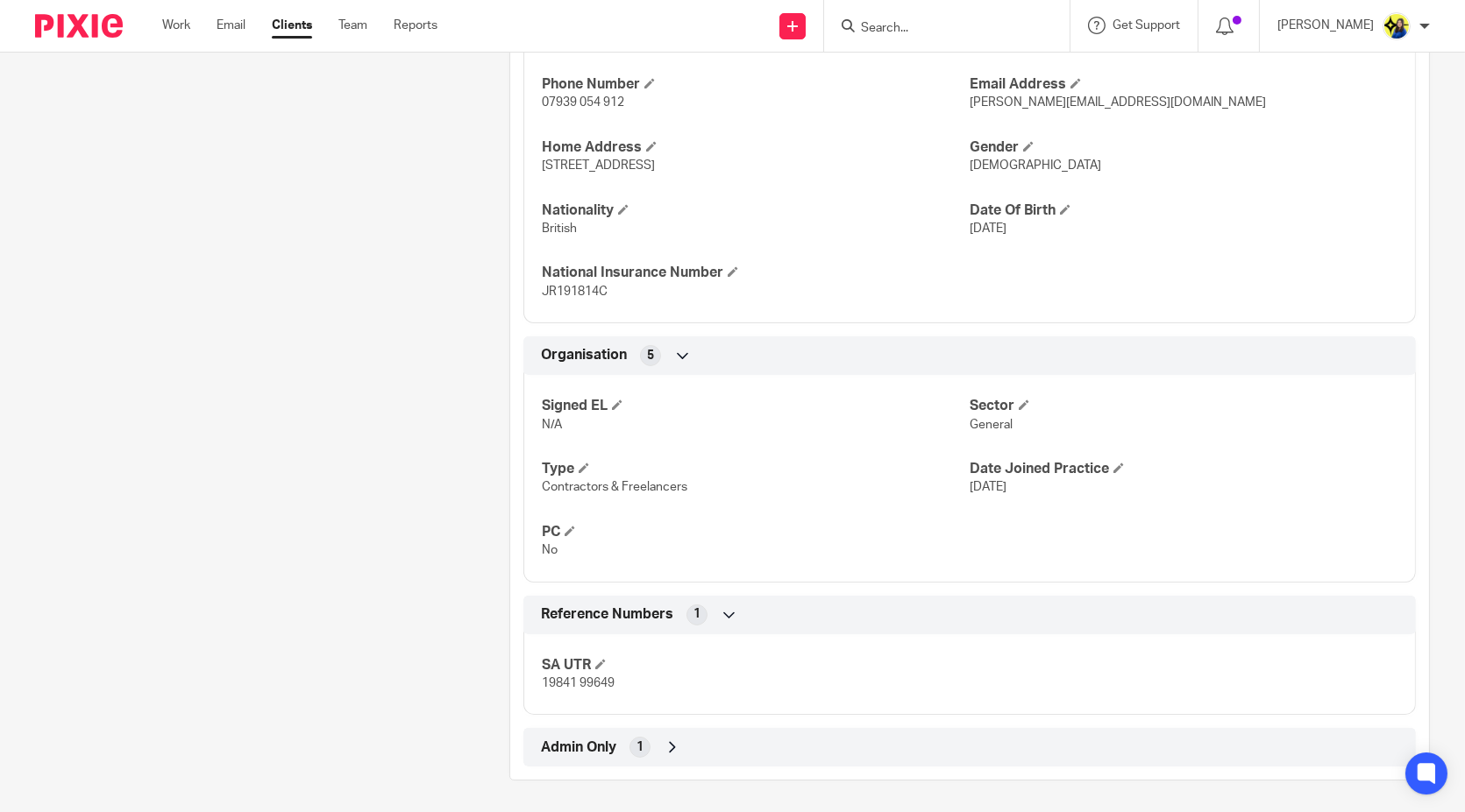
click at [335, 592] on div "Client contacts Sarah Maher (Senior Product Designer) 07939 054 912 sarah@sarah…" at bounding box center [244, 102] width 474 height 1357
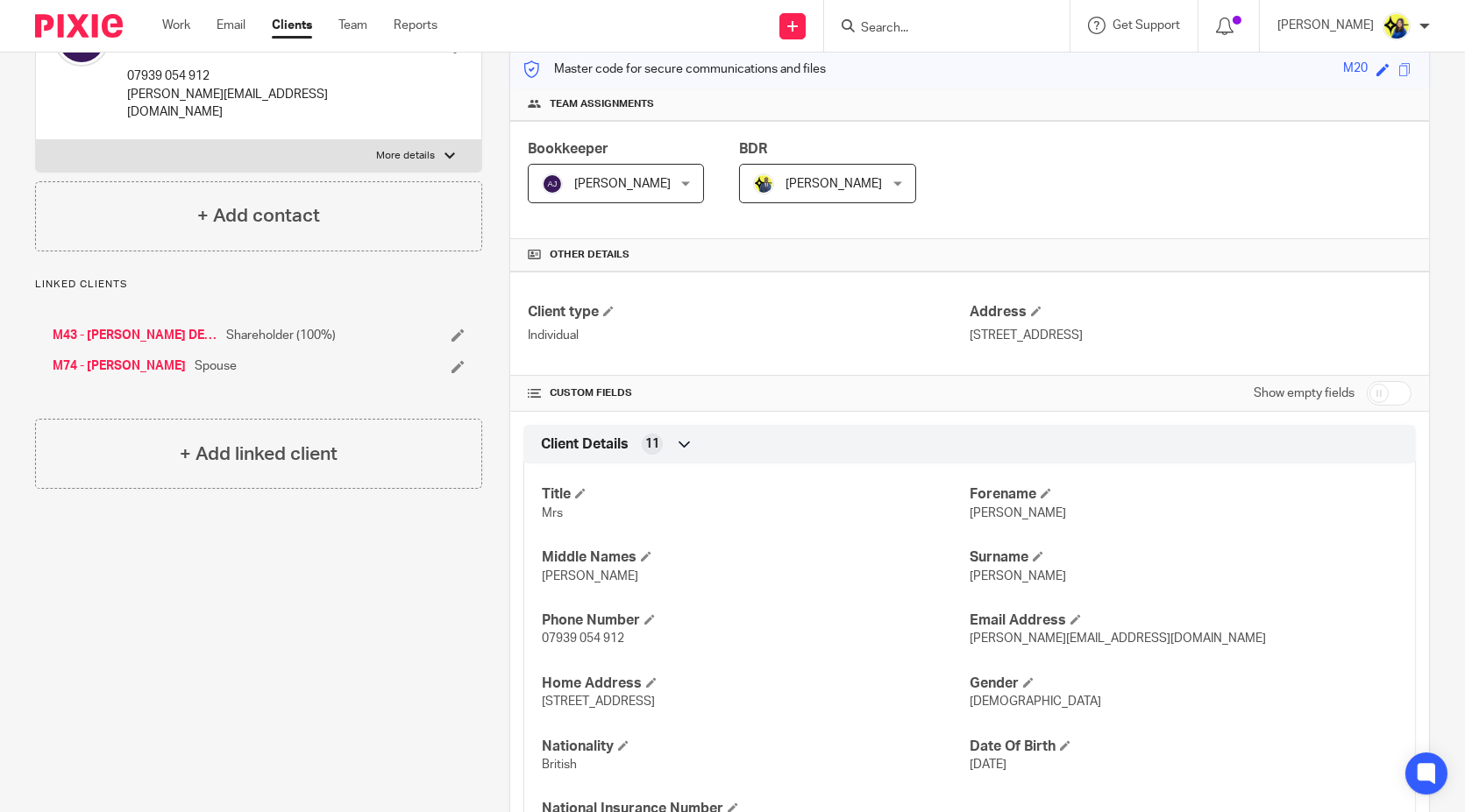
scroll to position [0, 0]
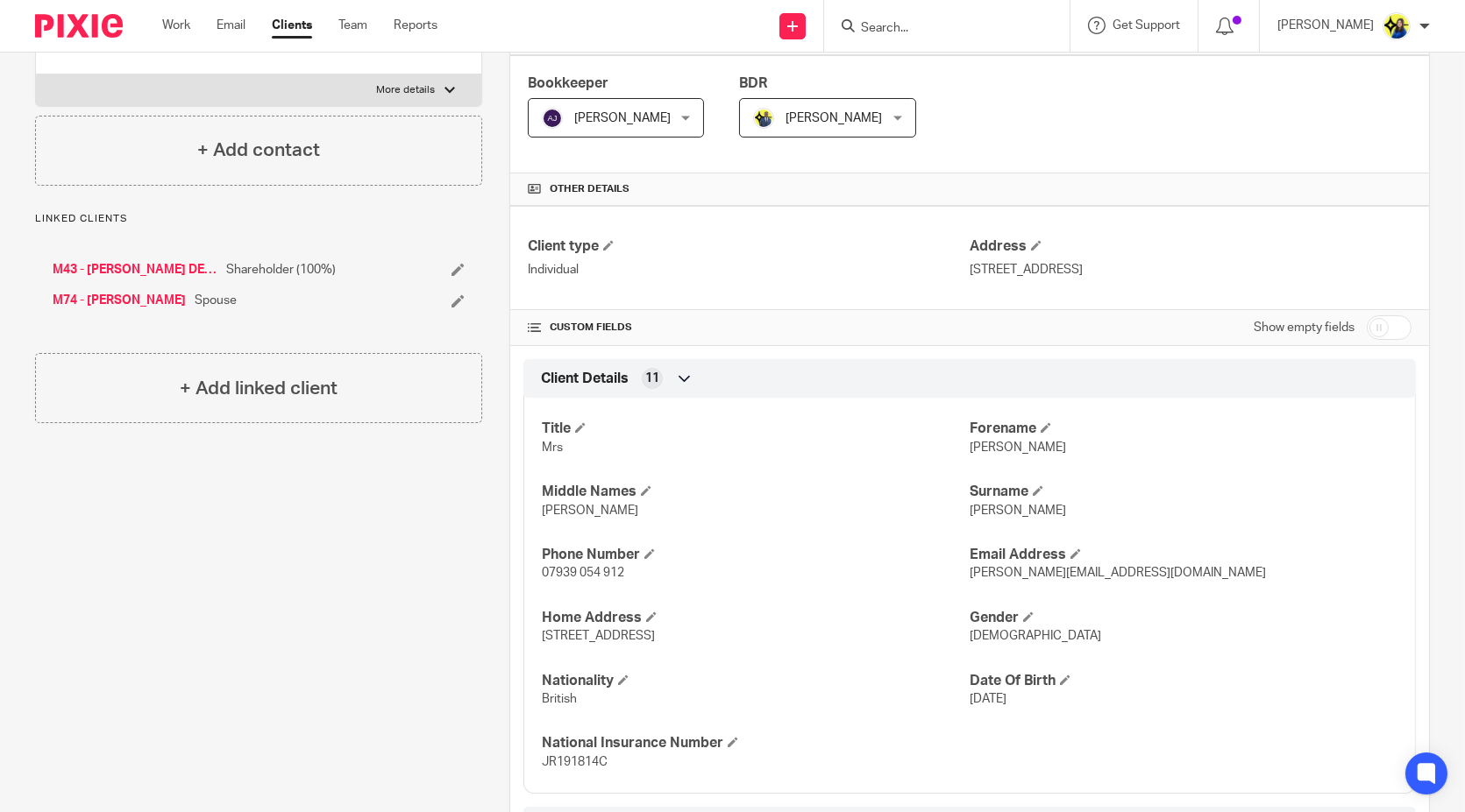
click at [366, 529] on div "Client contacts Sarah Maher (Senior Product Designer) 07939 054 912 sarah@sarah…" at bounding box center [244, 573] width 474 height 1357
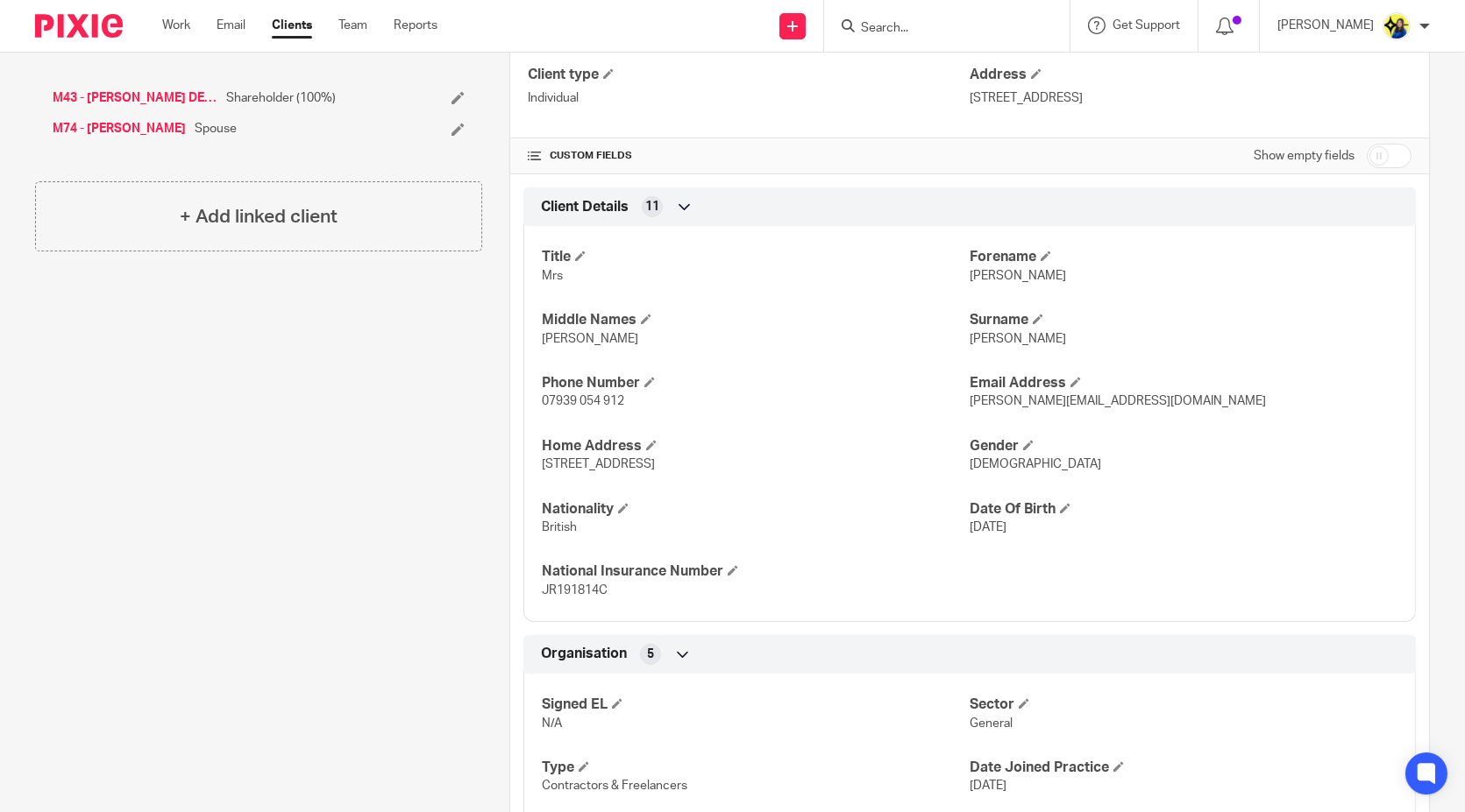
scroll to position [487, 0]
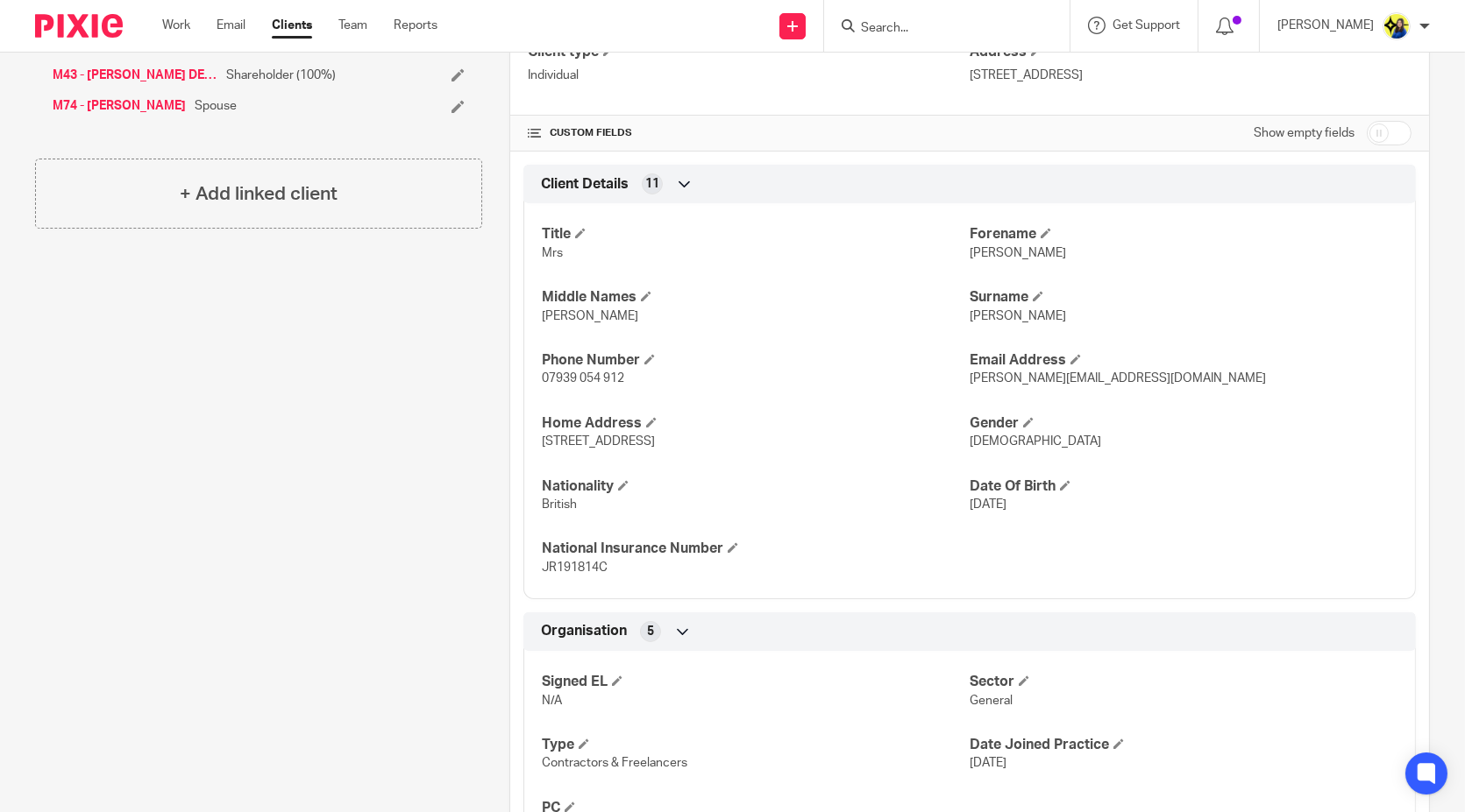
click at [386, 486] on div "Client contacts Sarah Maher (Senior Product Designer) 07939 054 912 sarah@sarah…" at bounding box center [244, 378] width 474 height 1357
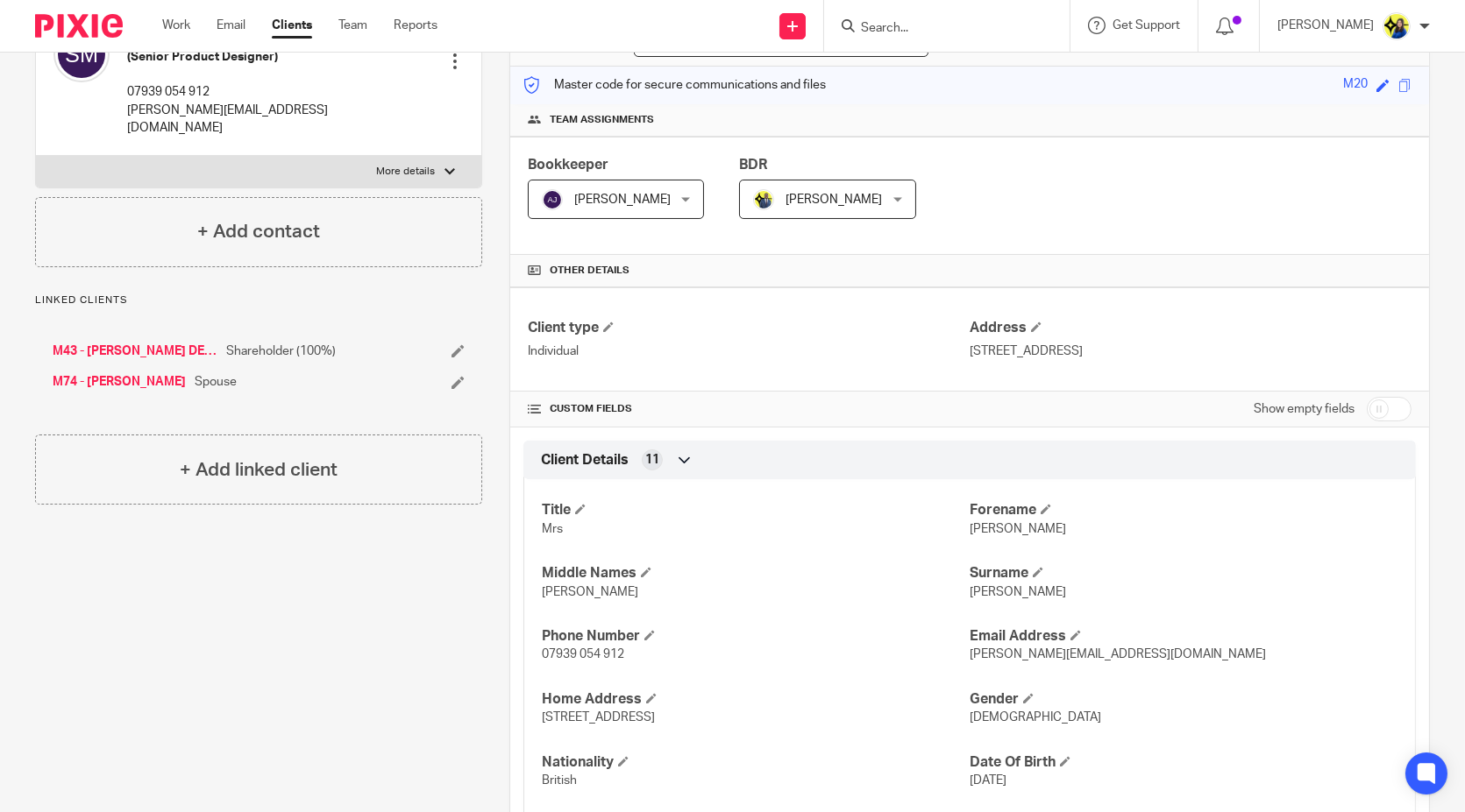
scroll to position [389, 0]
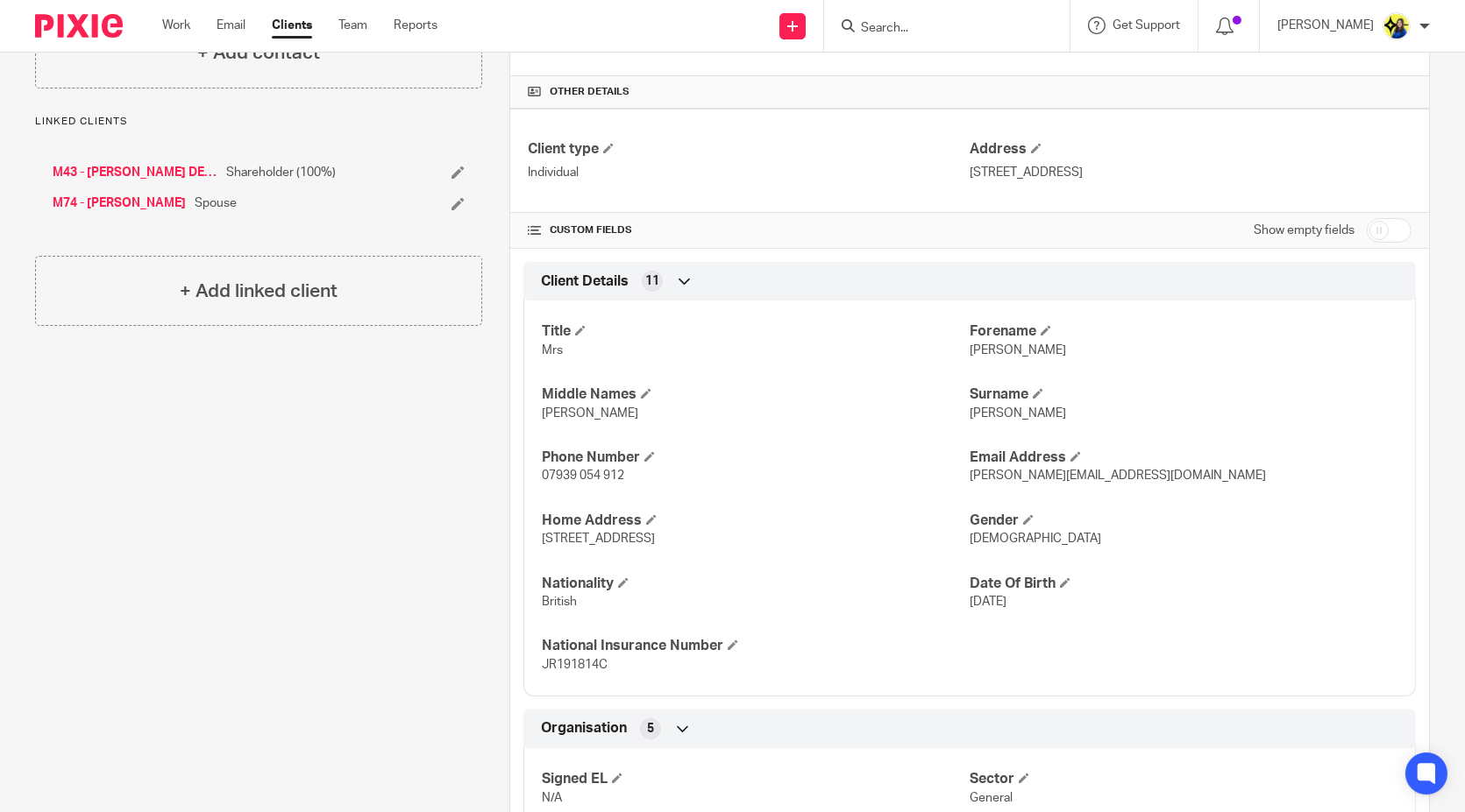
click at [386, 486] on div "Client contacts Sarah Maher (Senior Product Designer) 07939 054 912 sarah@sarah…" at bounding box center [244, 475] width 474 height 1357
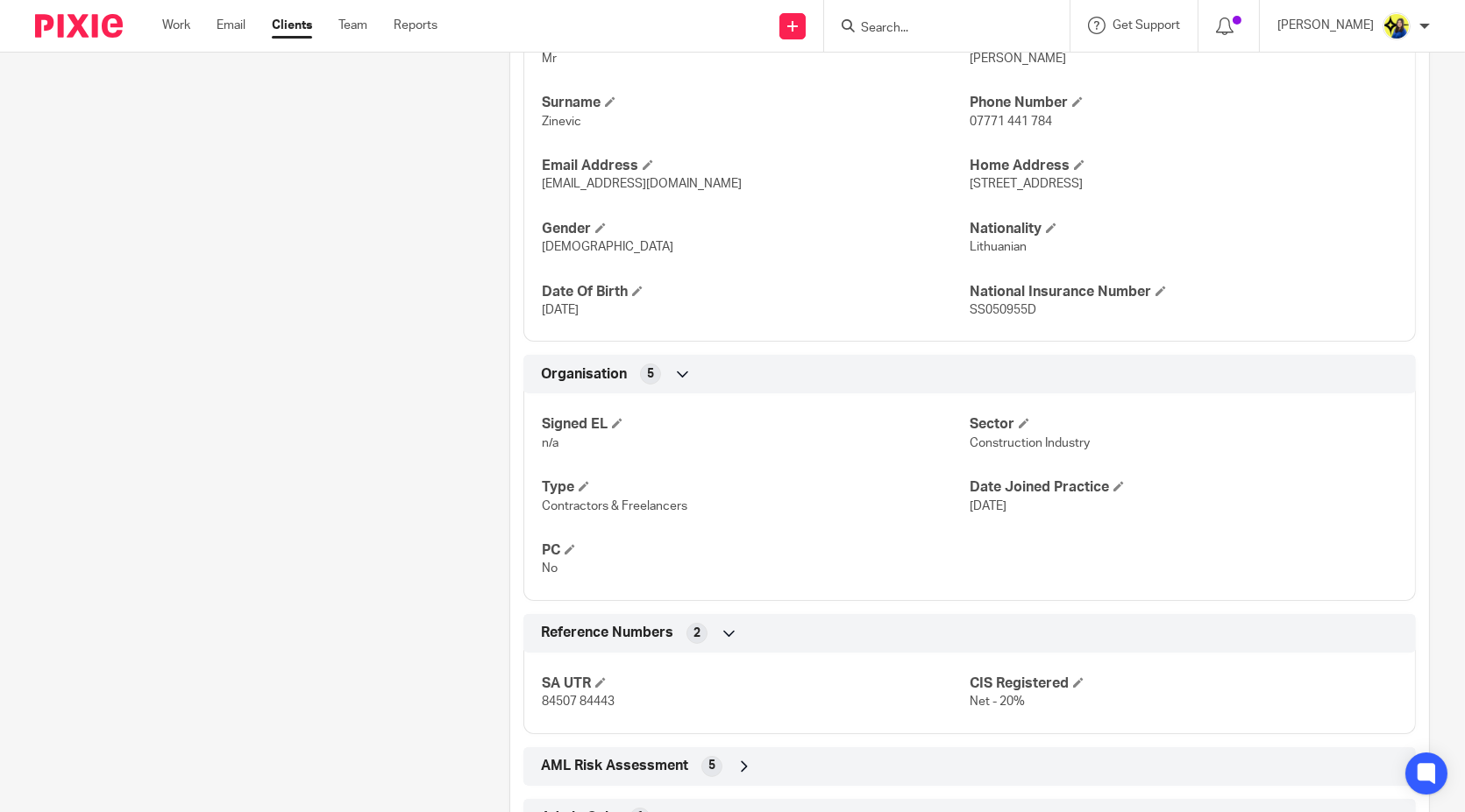
click at [384, 650] on div "Client contacts [PERSON_NAME] (Electrician) 07771 441 784 [EMAIL_ADDRESS][DOMAI…" at bounding box center [244, 179] width 474 height 1346
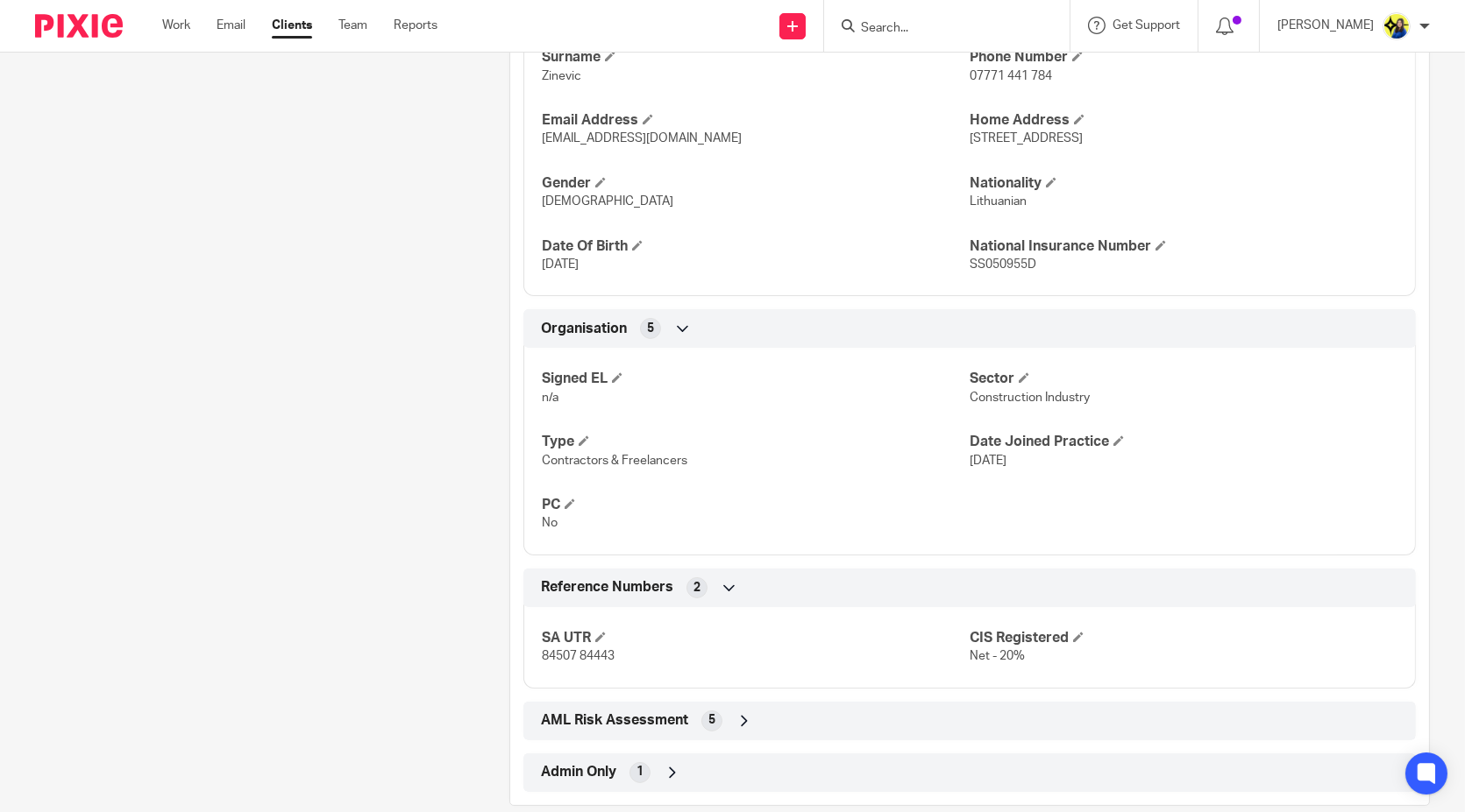
scroll to position [751, 0]
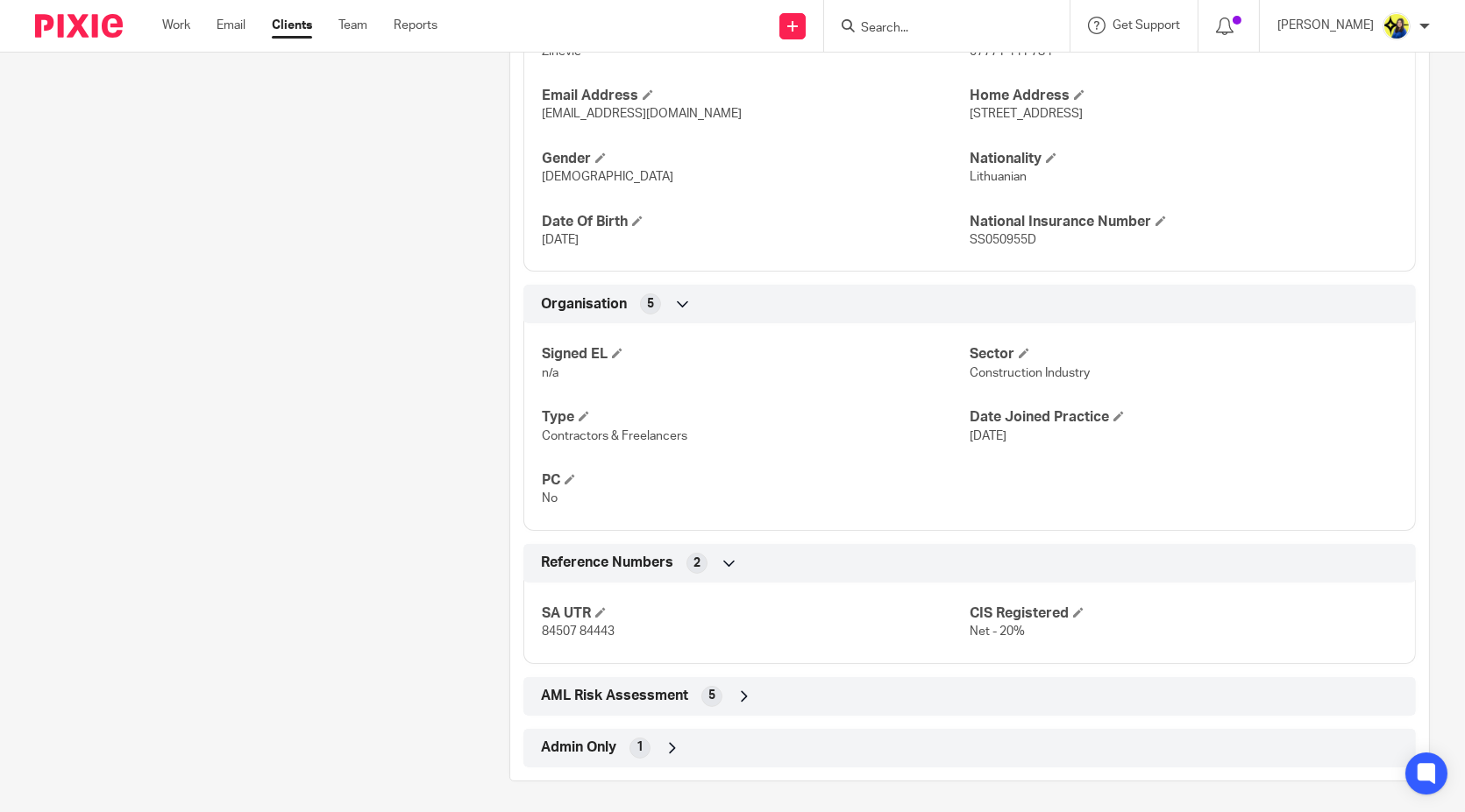
drag, startPoint x: 418, startPoint y: 584, endPoint x: 473, endPoint y: 560, distance: 60.0
click at [418, 579] on div "Client contacts [PERSON_NAME] (Electrician) 07771 441 784 [EMAIL_ADDRESS][DOMAI…" at bounding box center [244, 108] width 474 height 1346
click at [320, 551] on div "Client contacts [PERSON_NAME] (Electrician) 07771 441 784 [EMAIL_ADDRESS][DOMAI…" at bounding box center [244, 108] width 474 height 1346
click at [322, 545] on div "Client contacts [PERSON_NAME] (Electrician) 07771 441 784 [EMAIL_ADDRESS][DOMAI…" at bounding box center [244, 108] width 474 height 1346
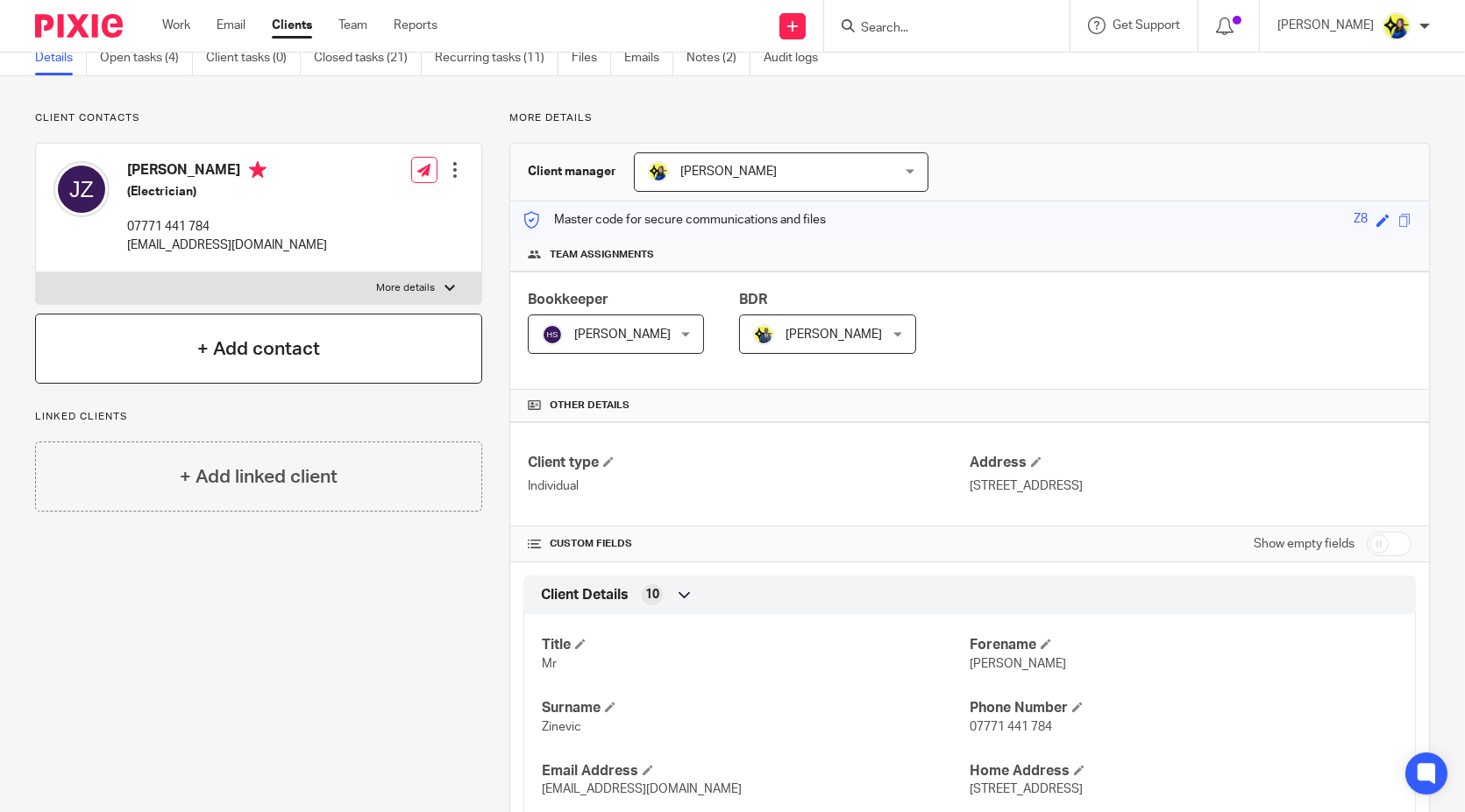
scroll to position [0, 0]
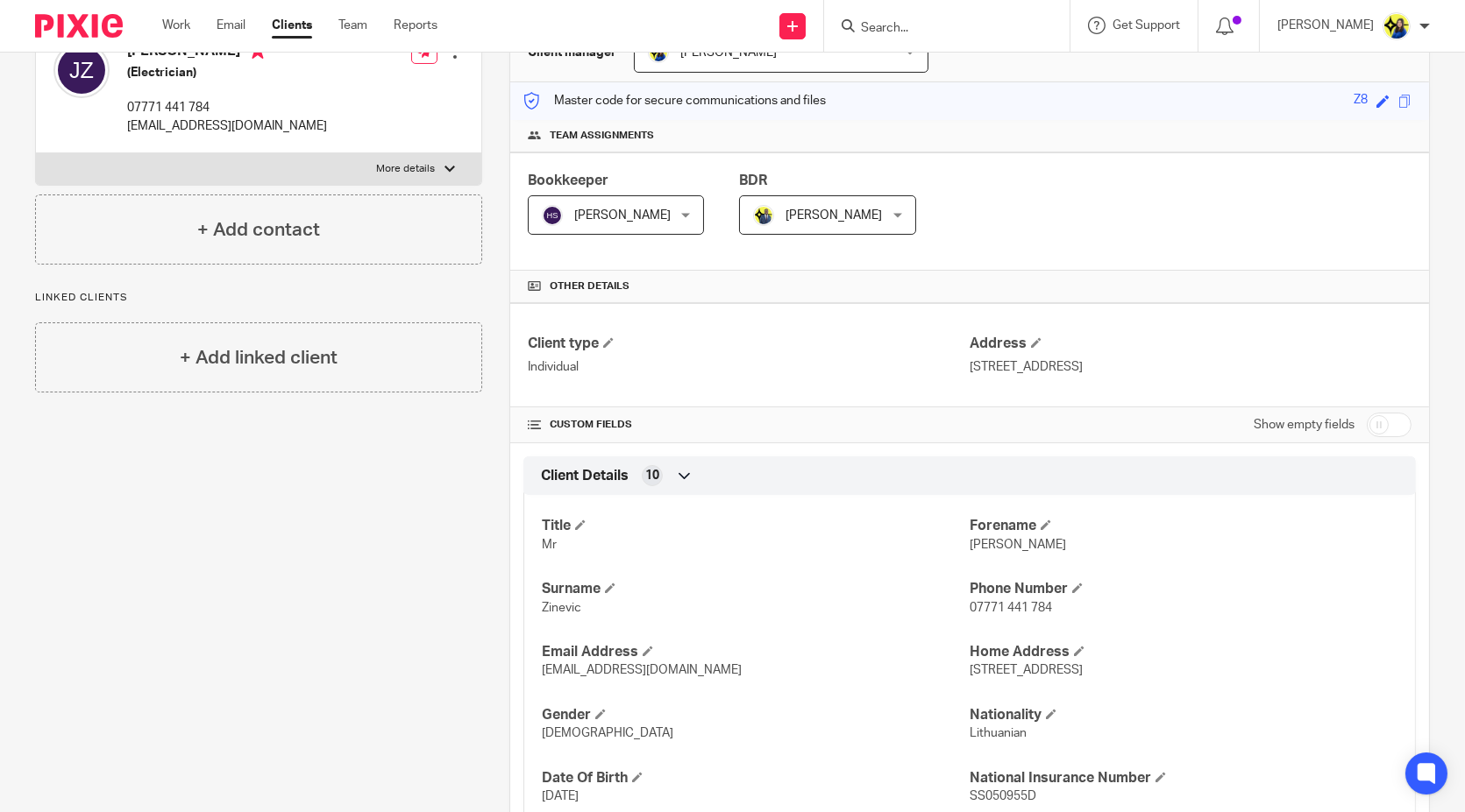
click at [355, 619] on div "Client contacts [PERSON_NAME] (Electrician) 07771 441 784 [EMAIL_ADDRESS][DOMAI…" at bounding box center [244, 665] width 474 height 1346
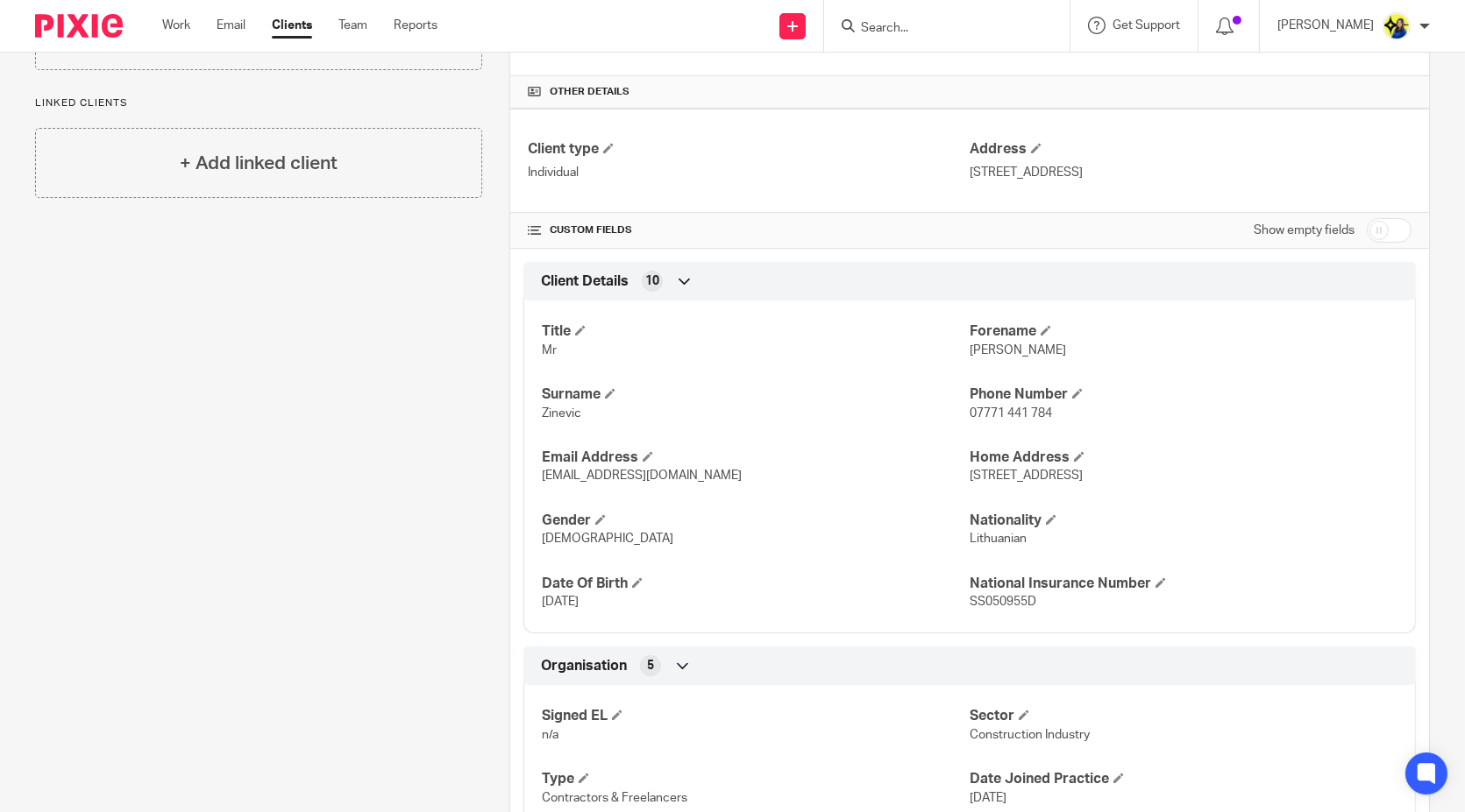
click at [418, 546] on div "Client contacts [PERSON_NAME] (Electrician) 07771 441 784 [EMAIL_ADDRESS][DOMAI…" at bounding box center [244, 470] width 474 height 1346
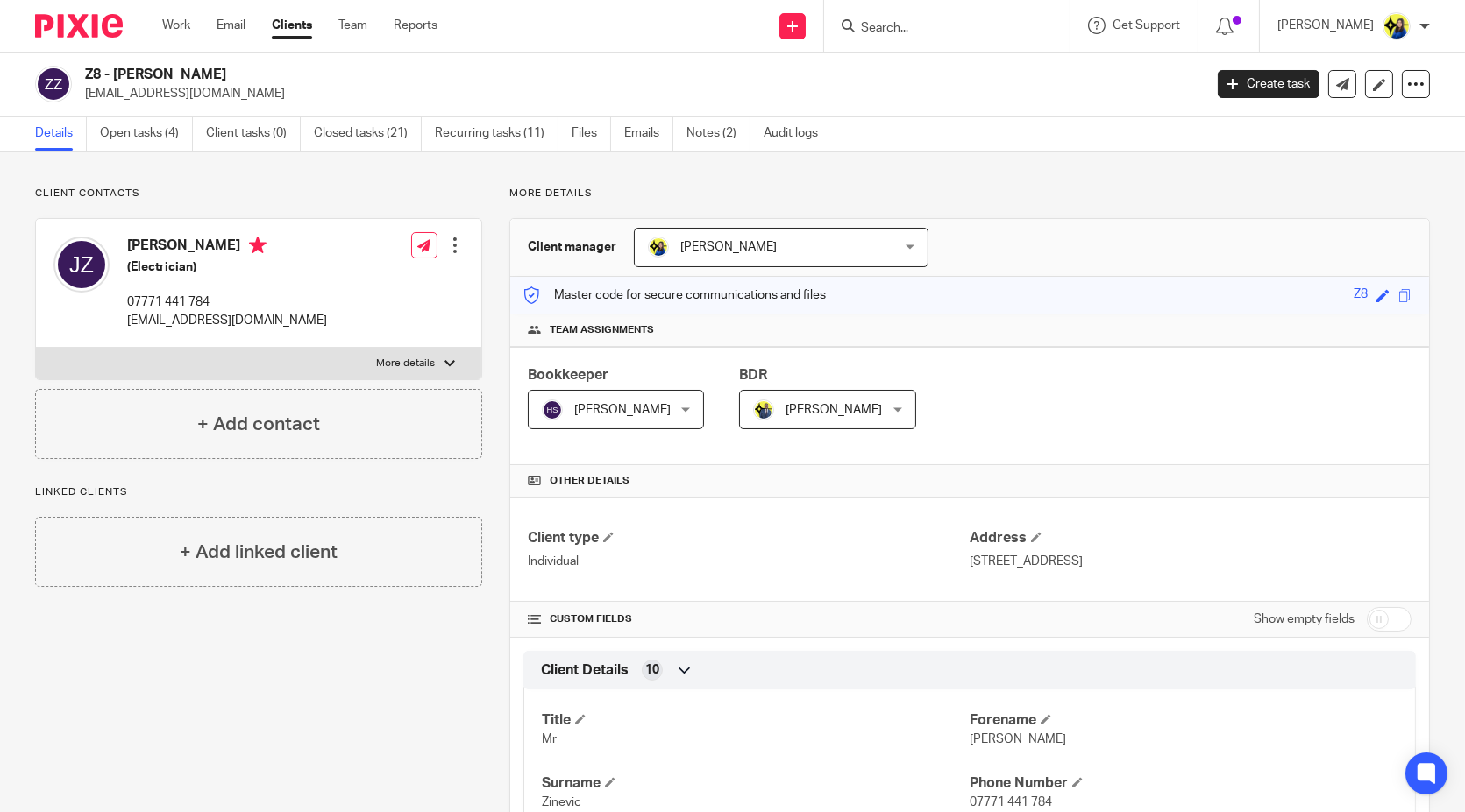
scroll to position [0, 0]
